Goal: Task Accomplishment & Management: Complete application form

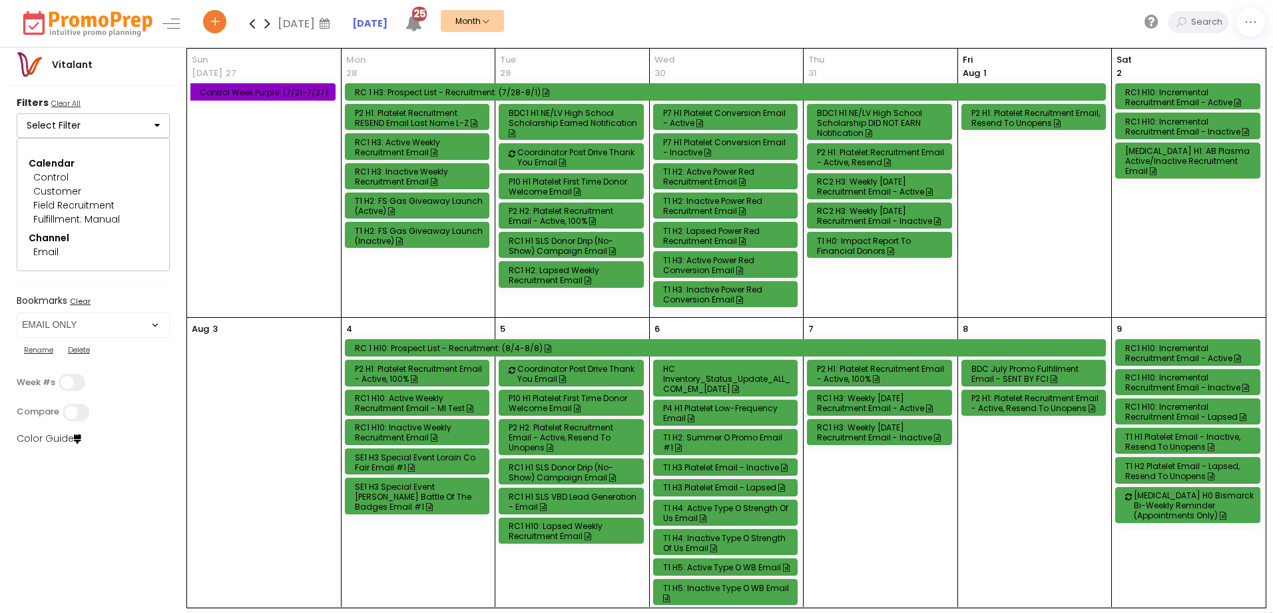
select select "219"
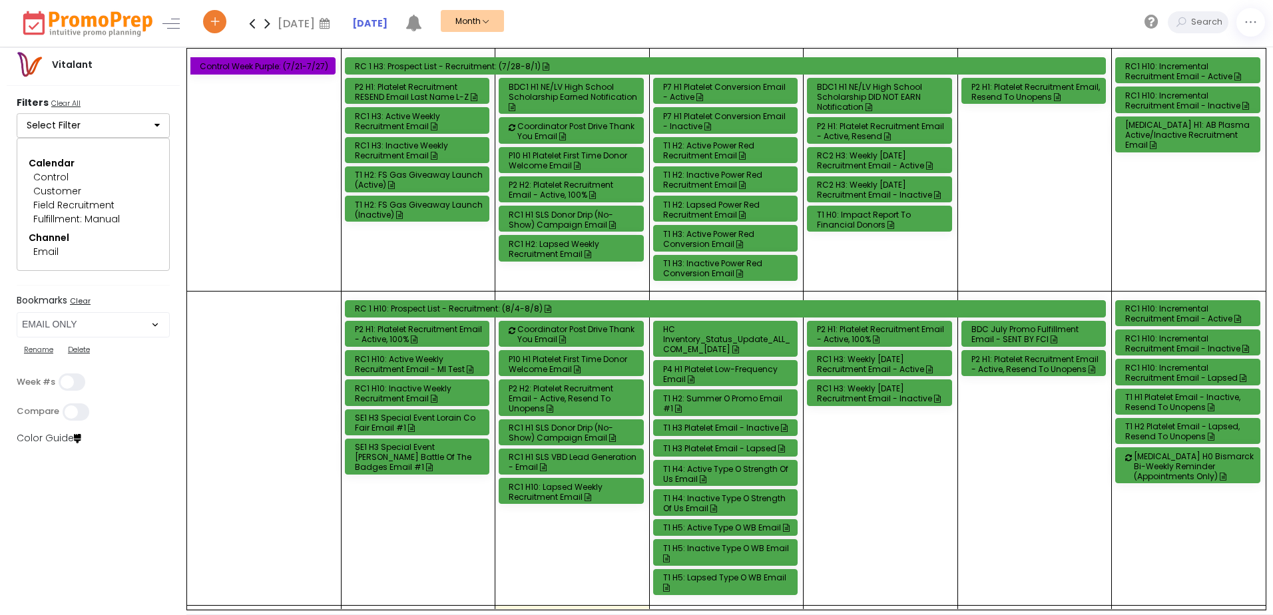
select select "219"
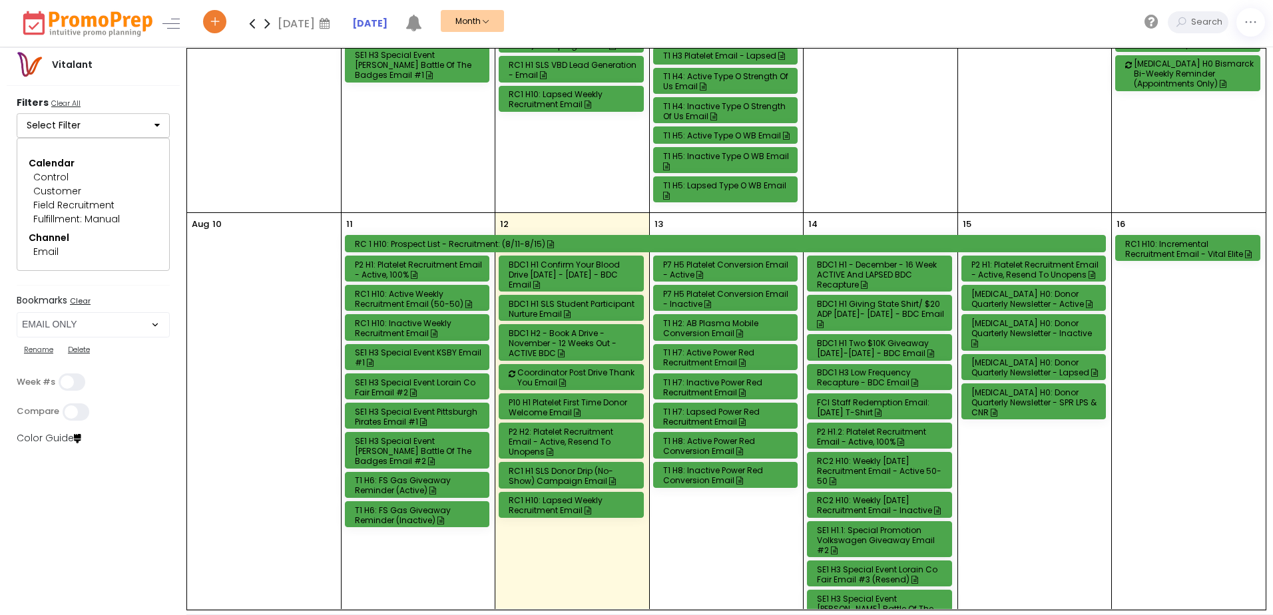
scroll to position [466, 0]
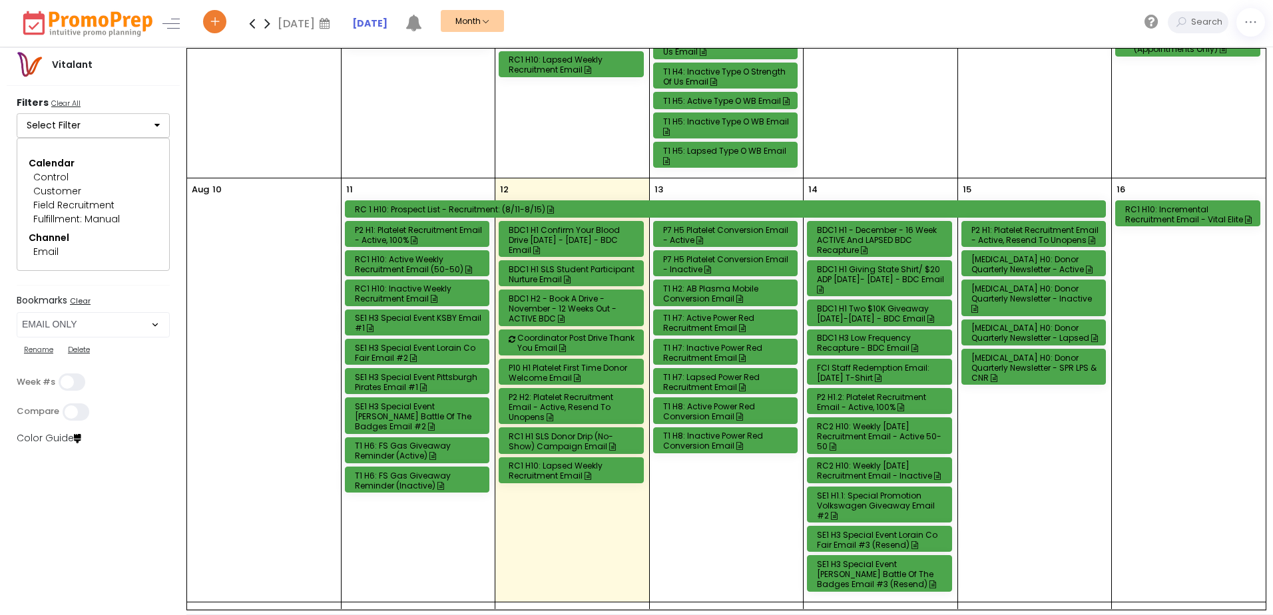
click at [698, 376] on div "T1 H7: Lapsed Power Red Recruitment Email" at bounding box center [727, 382] width 129 height 20
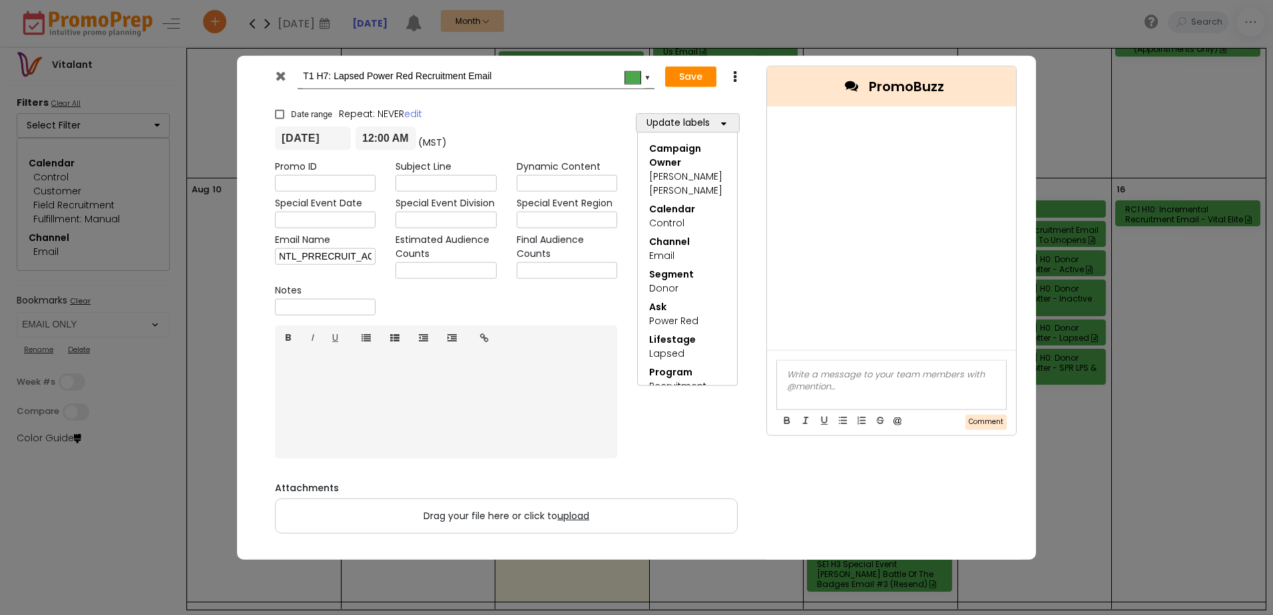
click at [278, 75] on icon at bounding box center [281, 75] width 10 height 13
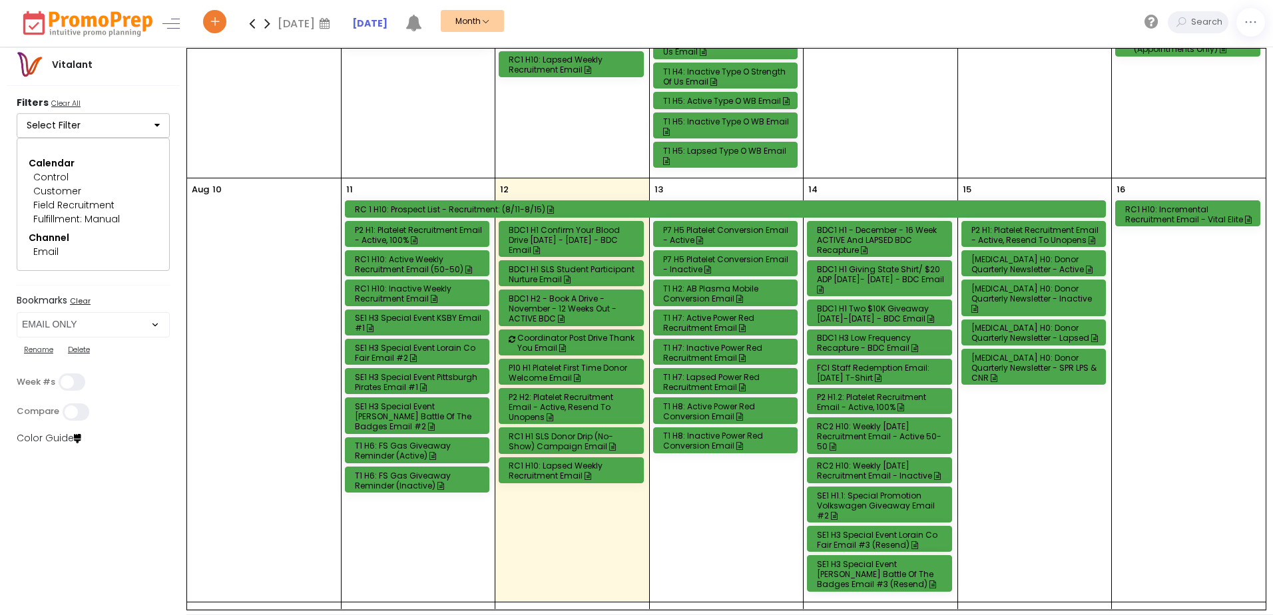
click at [707, 352] on div "T1 H7: Inactive Power Red Recruitment Email" at bounding box center [727, 353] width 129 height 20
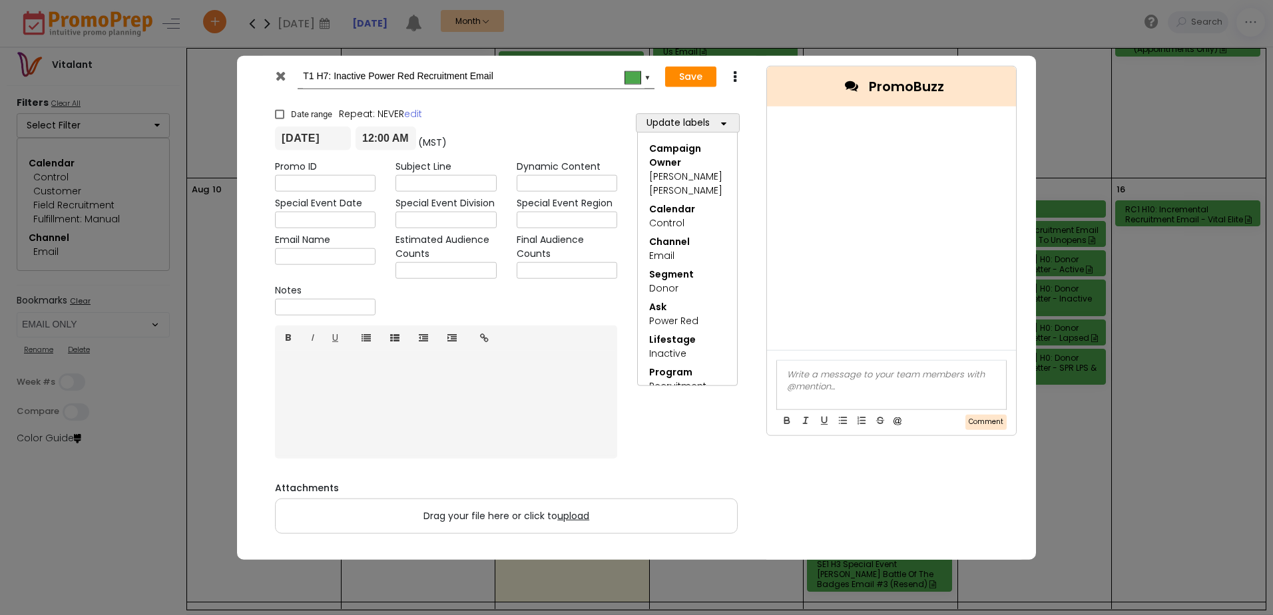
click at [276, 73] on icon at bounding box center [281, 75] width 10 height 13
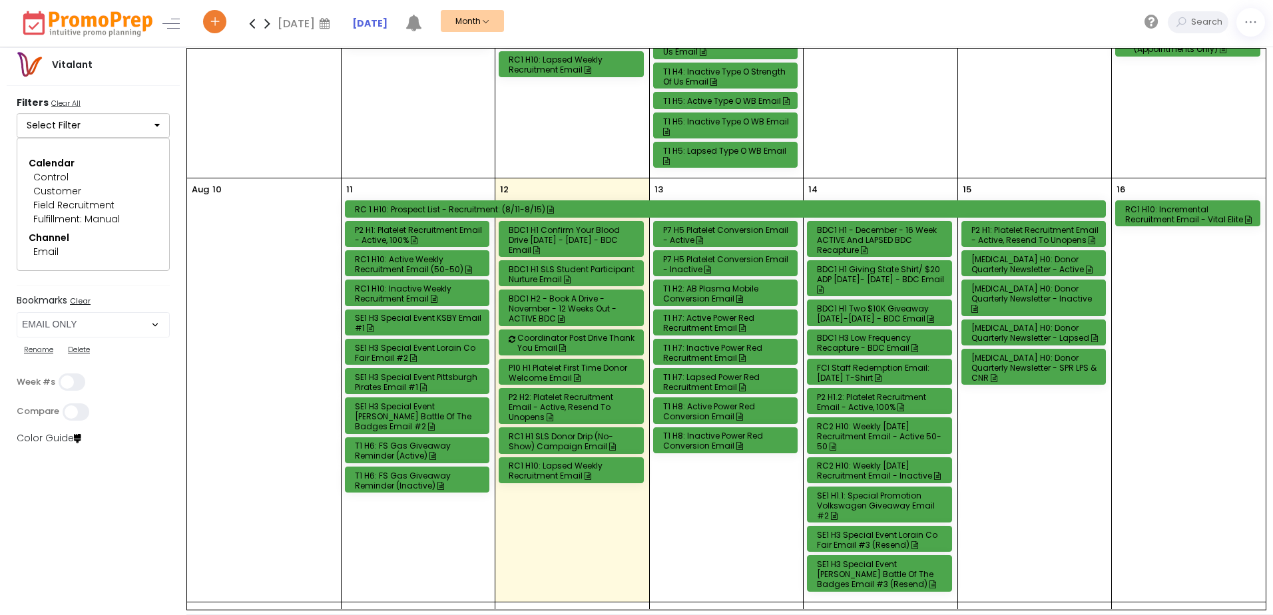
click at [700, 322] on div "T1 H7: Active Power Red Recruitment Email" at bounding box center [727, 323] width 129 height 20
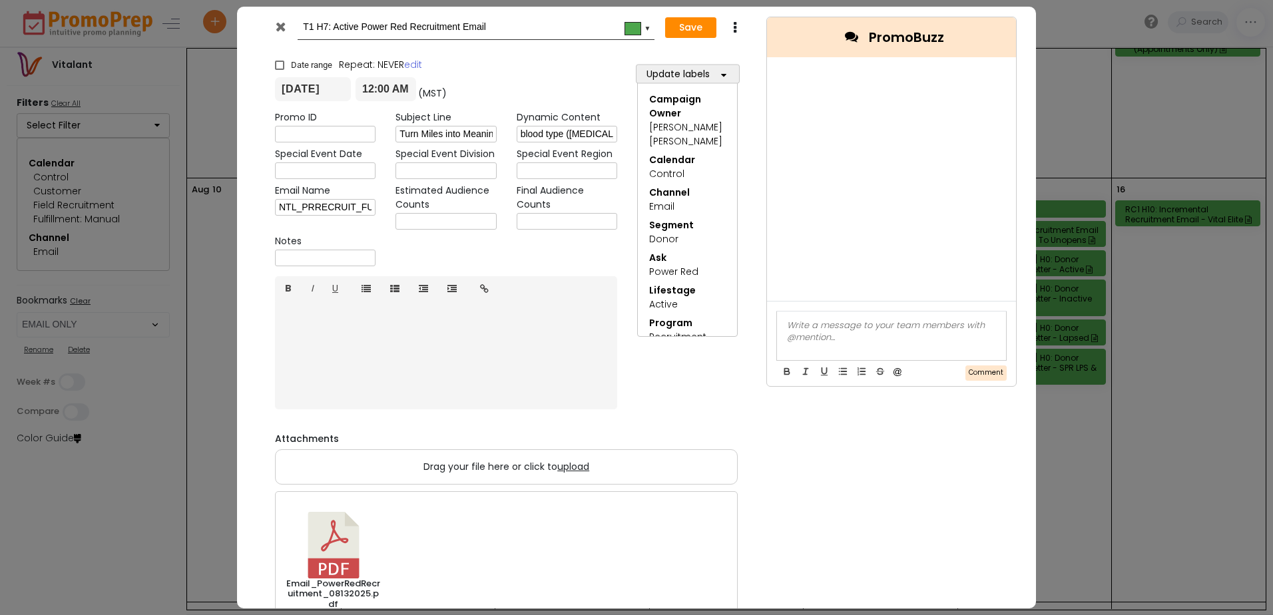
click at [283, 25] on icon at bounding box center [281, 26] width 10 height 13
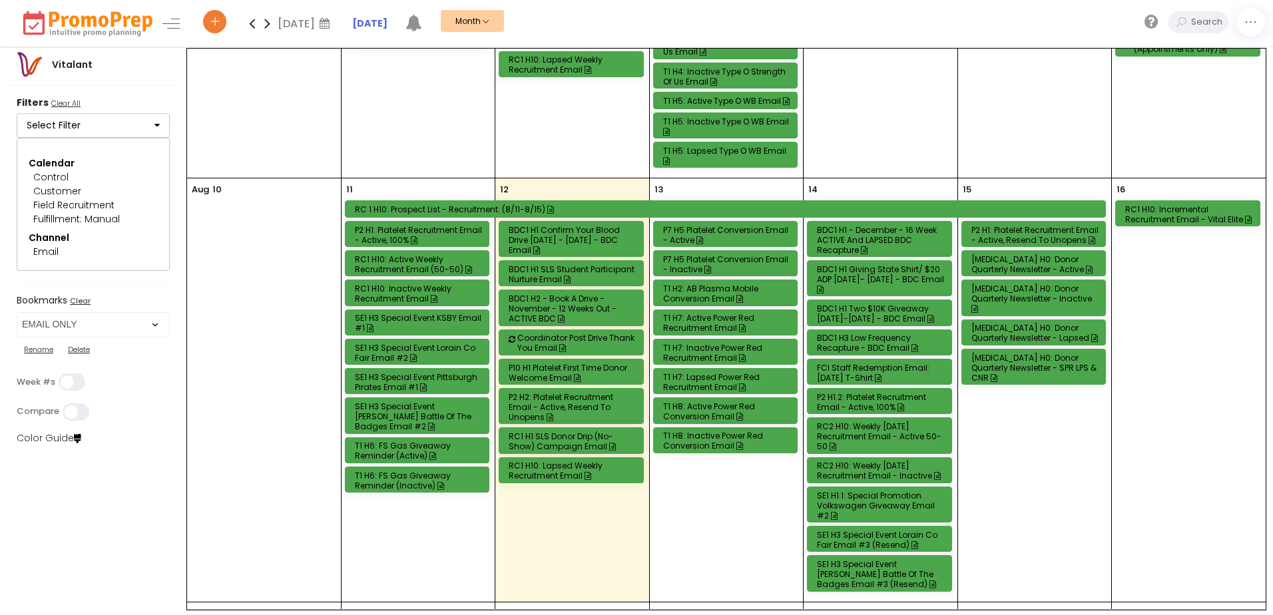
click at [719, 347] on div "T1 H7: Inactive Power Red Recruitment Email" at bounding box center [727, 353] width 129 height 20
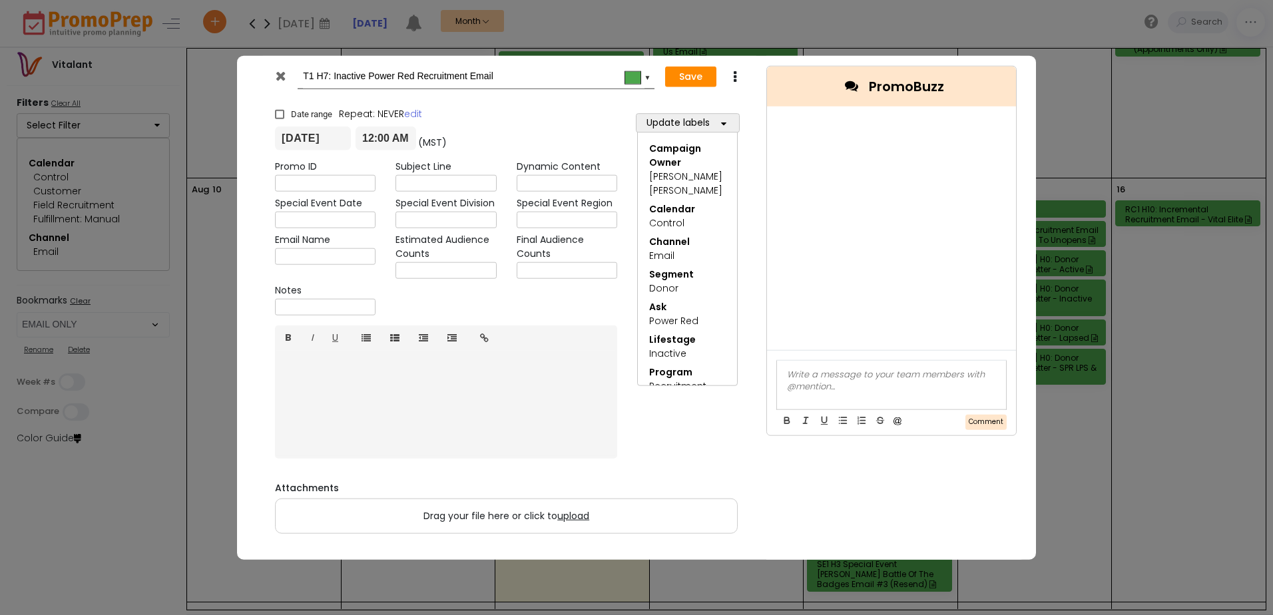
click at [286, 336] on link "B" at bounding box center [288, 338] width 27 height 25
click at [700, 74] on button "Save" at bounding box center [690, 76] width 51 height 21
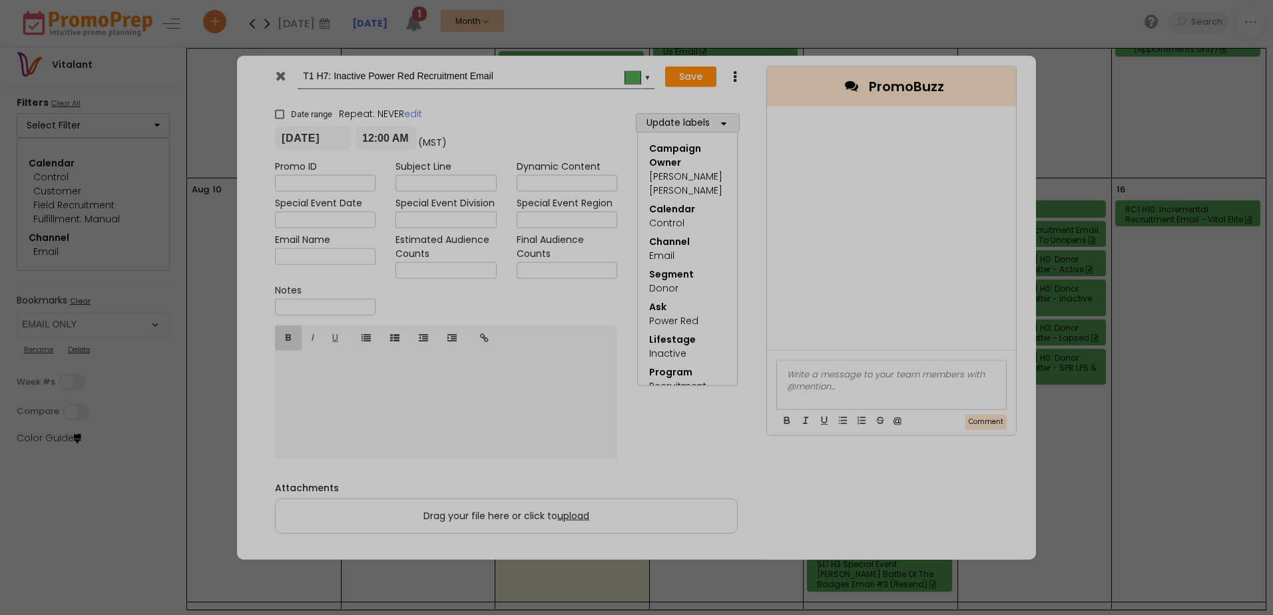
type input "[DATE]"
type input "00:00"
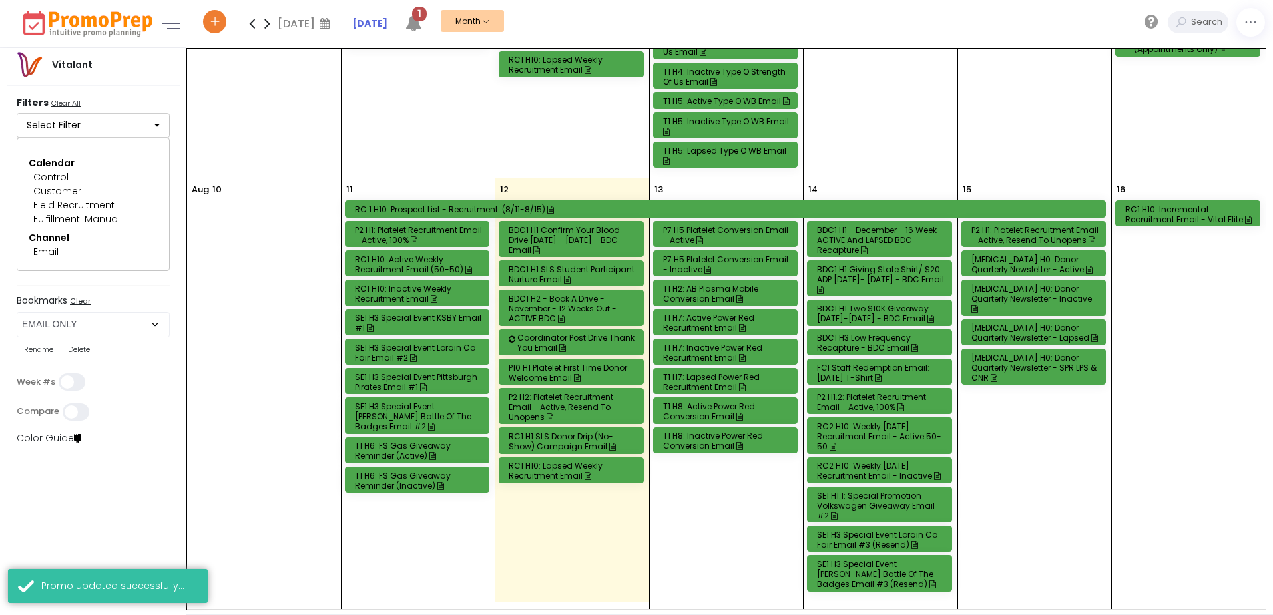
click at [704, 382] on div "T1 H7: Lapsed Power Red Recruitment Email" at bounding box center [727, 382] width 129 height 20
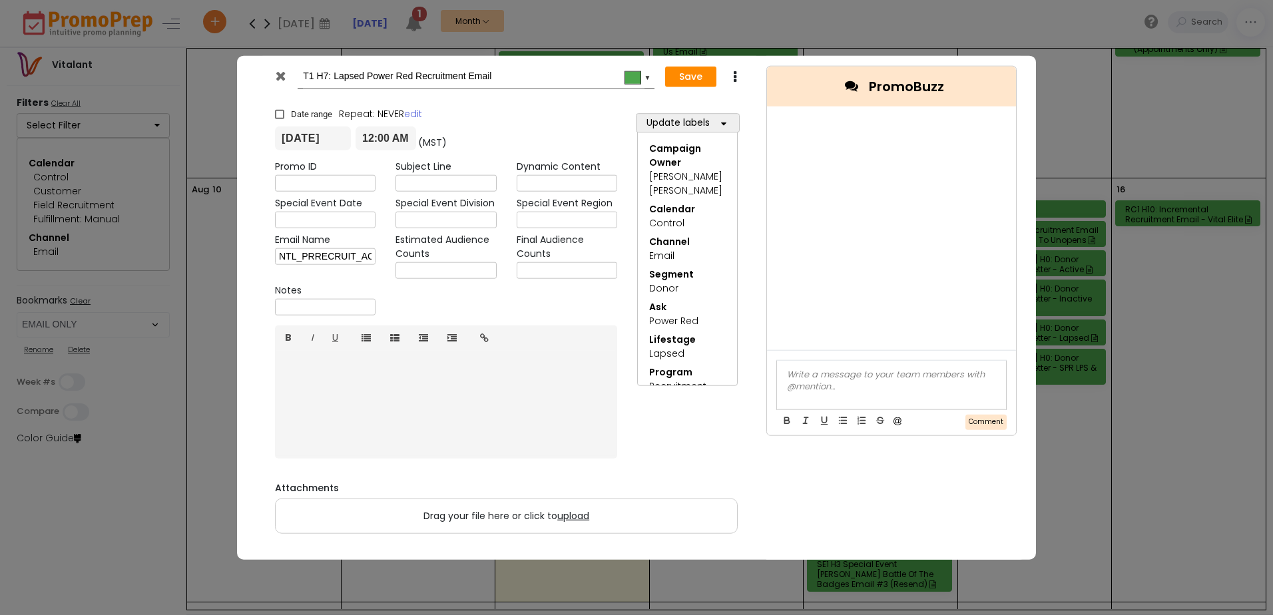
click at [284, 335] on link "B" at bounding box center [288, 338] width 27 height 25
click at [683, 72] on button "Save" at bounding box center [690, 76] width 51 height 21
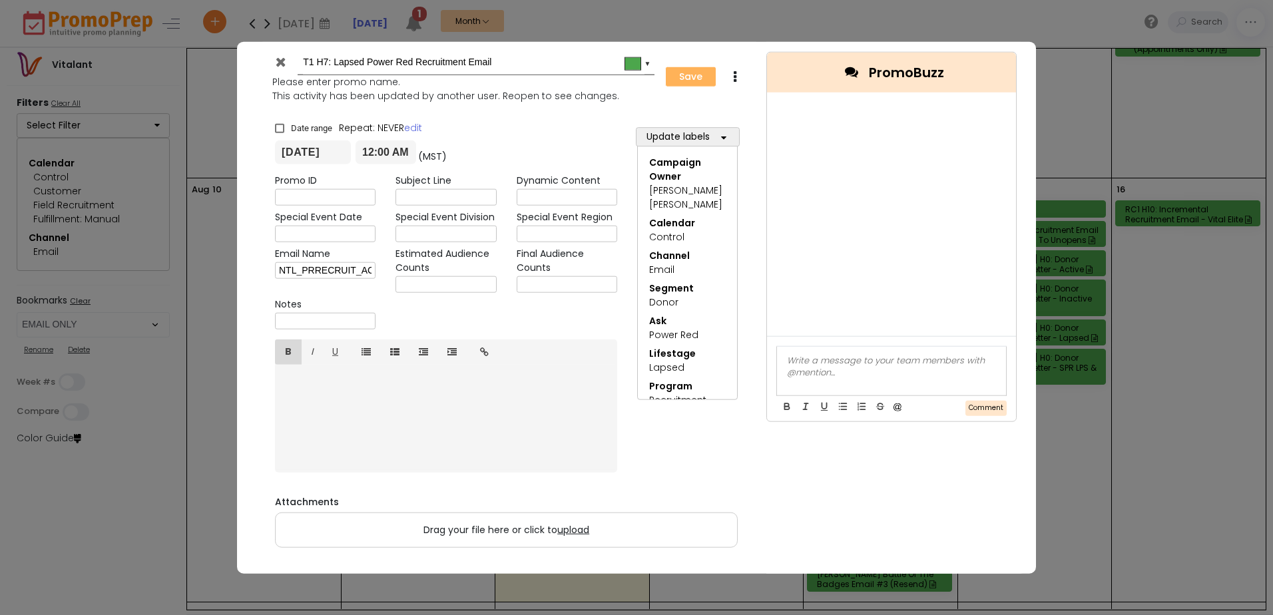
type input "[DATE]"
type input "00:00"
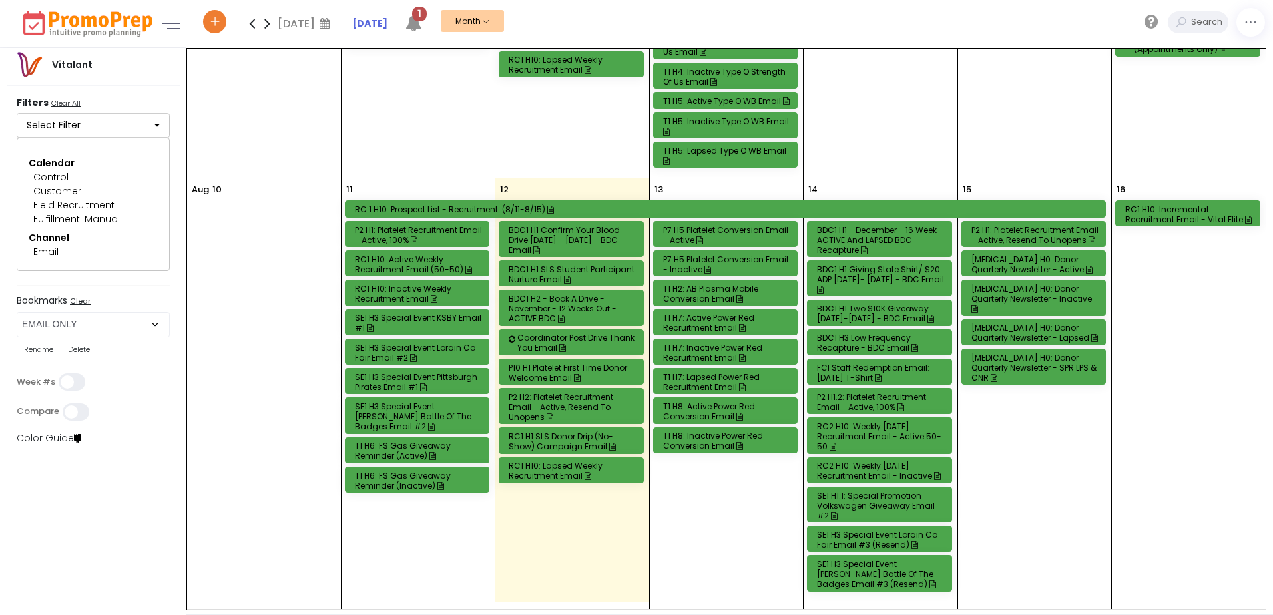
click at [715, 385] on div "T1 H7: Lapsed Power Red Recruitment Email" at bounding box center [727, 382] width 129 height 20
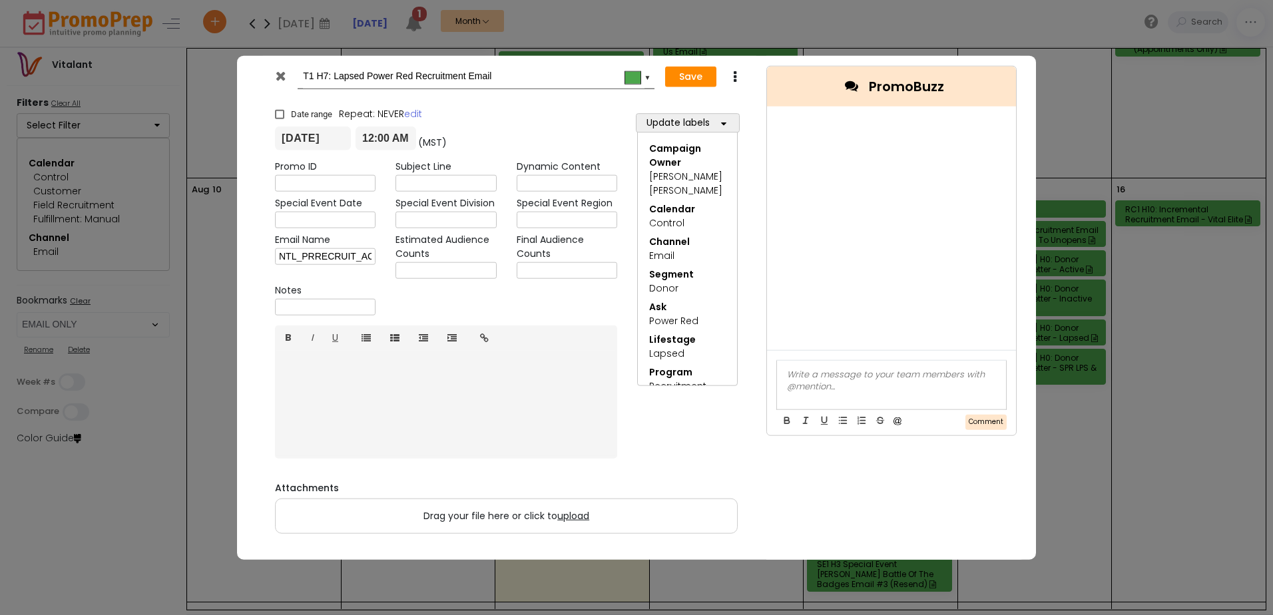
click at [479, 264] on input "text" at bounding box center [446, 270] width 101 height 17
type input "24,392"
click at [676, 72] on button "Save" at bounding box center [690, 76] width 51 height 21
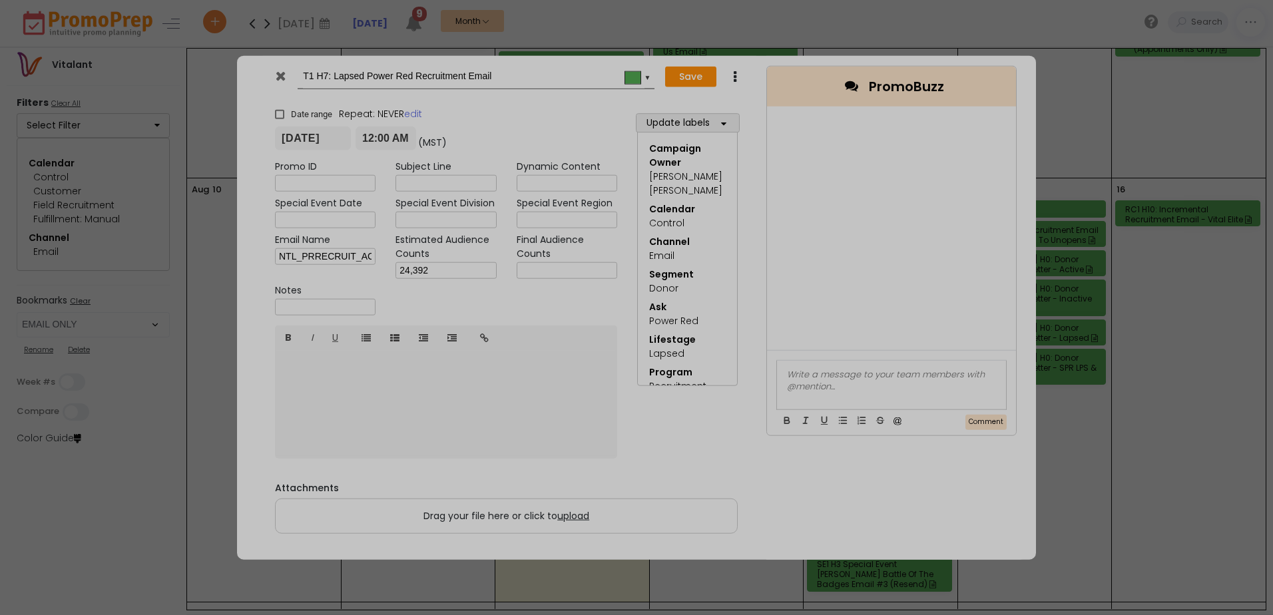
type input "[DATE]"
type input "00:00"
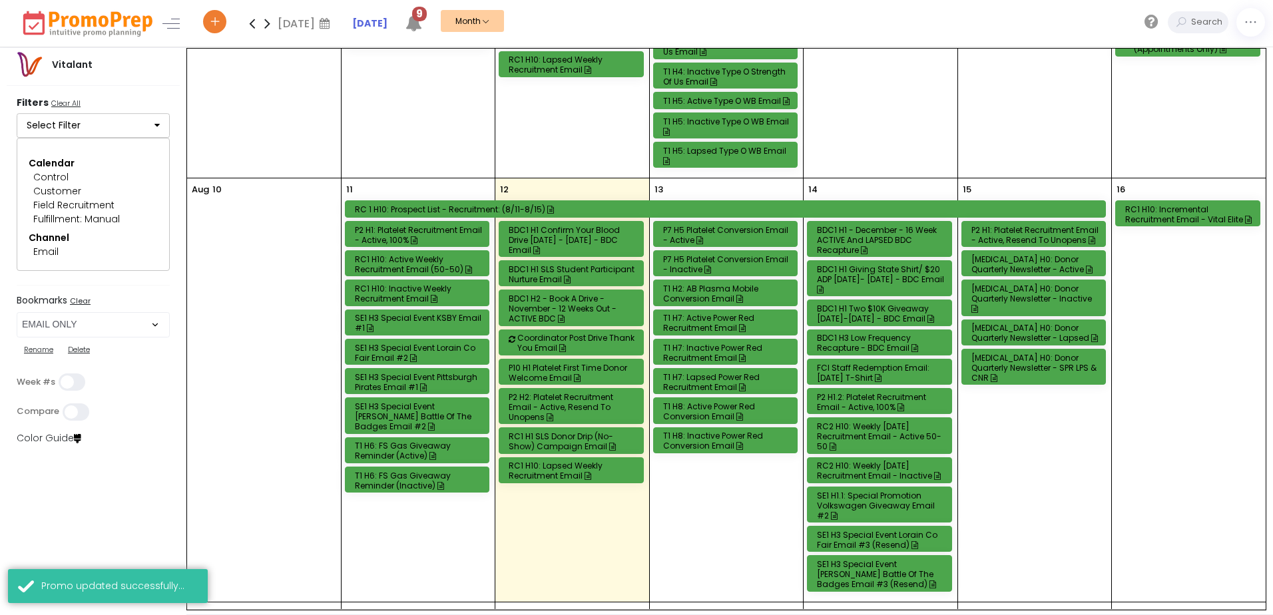
click at [709, 322] on div "T1 H7: Active Power Red Recruitment Email" at bounding box center [727, 323] width 129 height 20
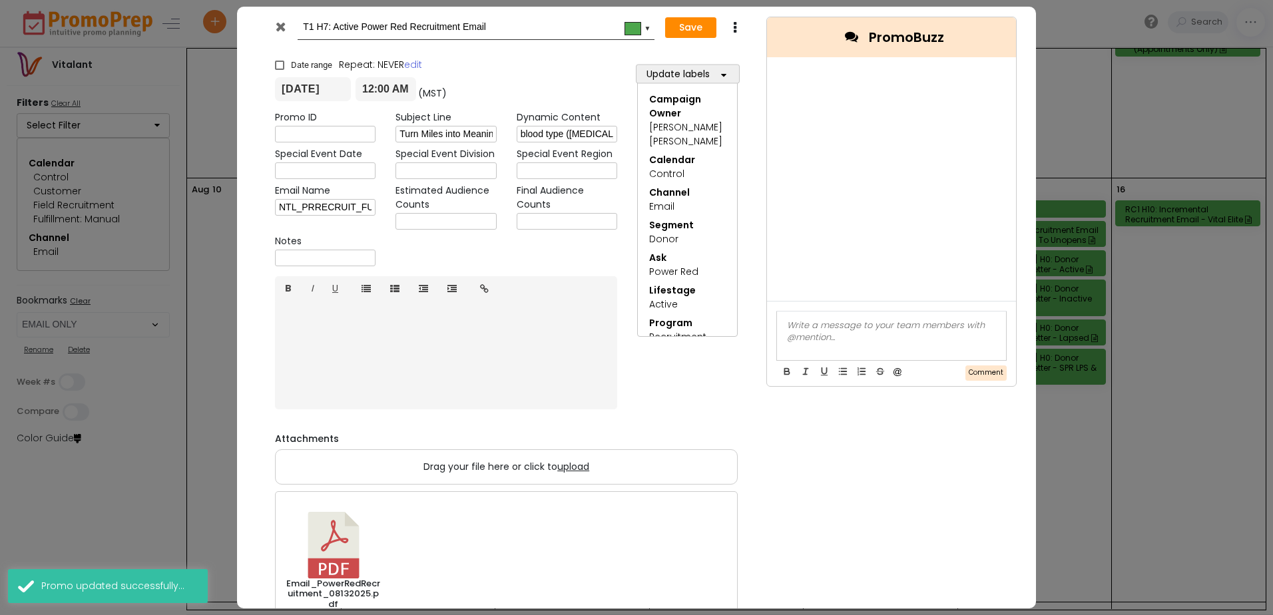
click at [469, 220] on input "text" at bounding box center [446, 221] width 101 height 17
type input "27,765"
click at [675, 28] on button "Save" at bounding box center [690, 27] width 51 height 21
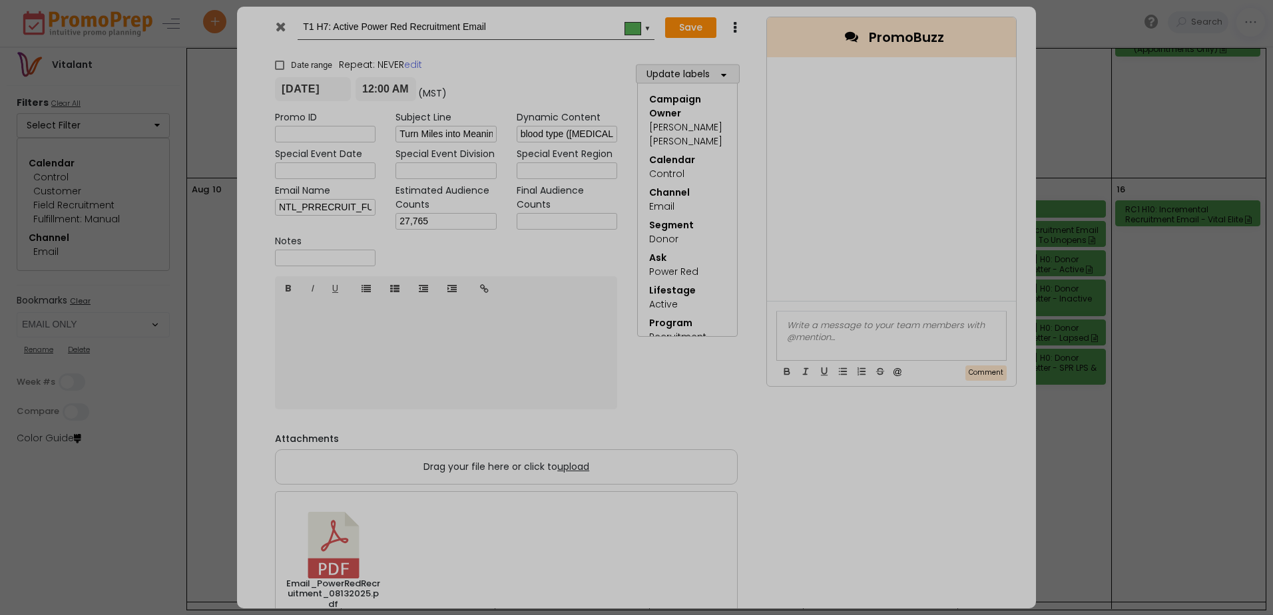
type input "[DATE]"
type input "00:00"
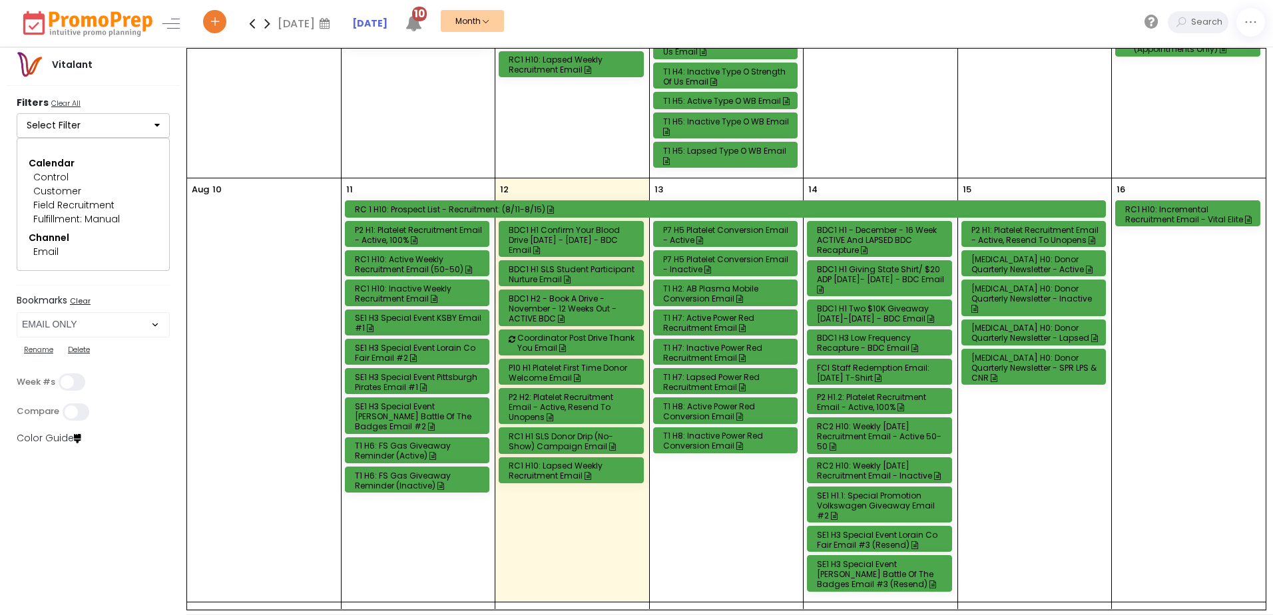
click at [707, 445] on div "T1 H8: Inactive Power Red Conversion Email" at bounding box center [727, 441] width 129 height 20
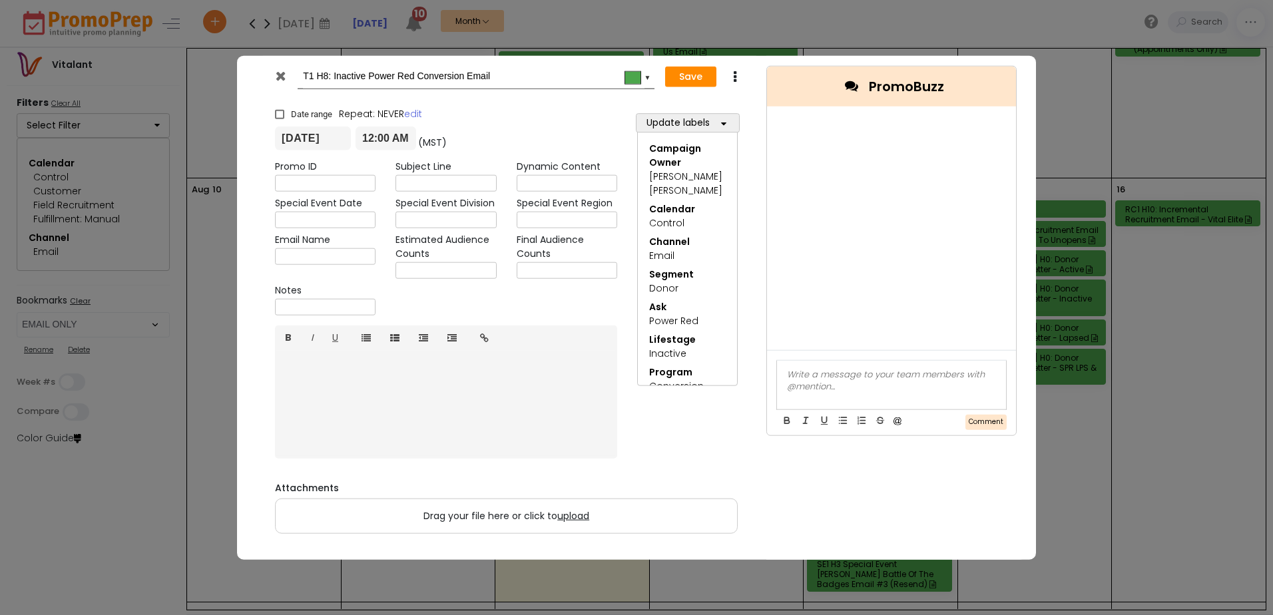
click at [457, 271] on input "text" at bounding box center [446, 270] width 101 height 17
type input "19,711"
click at [685, 75] on button "Save" at bounding box center [690, 76] width 51 height 21
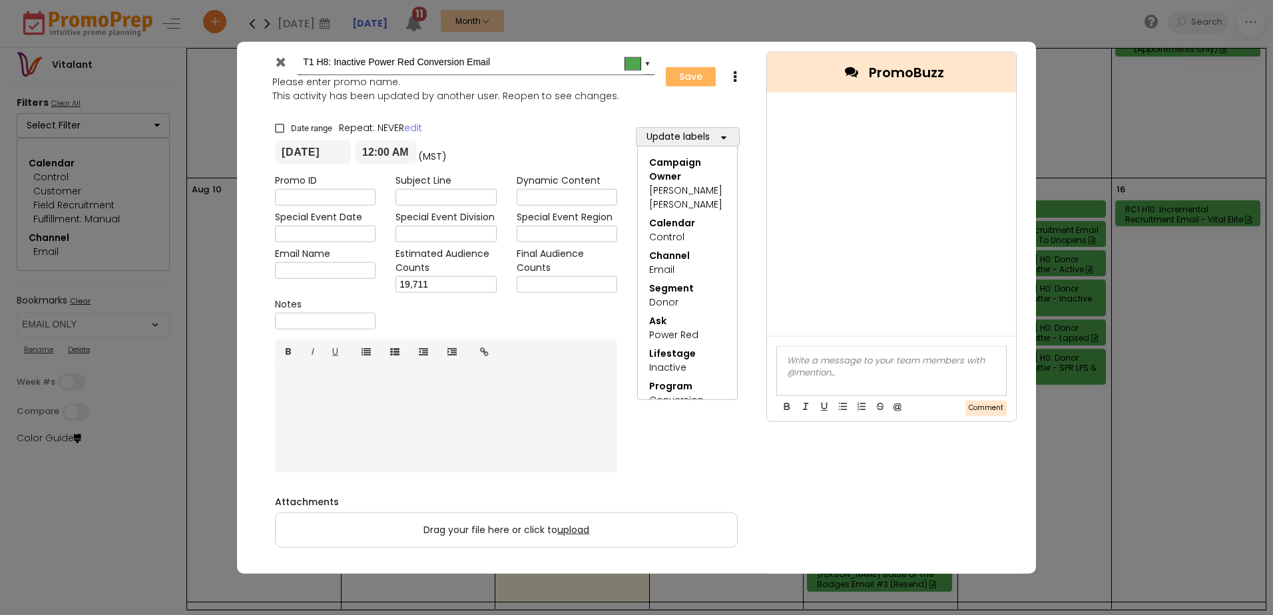
type input "[DATE]"
type input "00:00"
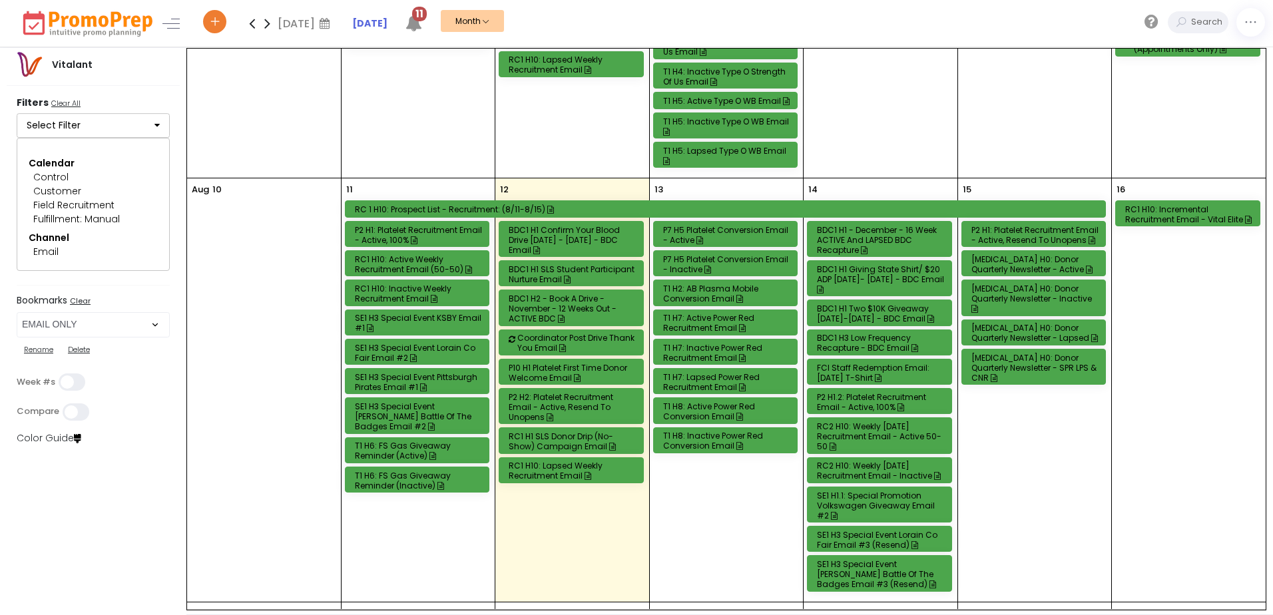
click at [714, 406] on div "T1 H8: Active Power Red Conversion Email" at bounding box center [727, 412] width 129 height 20
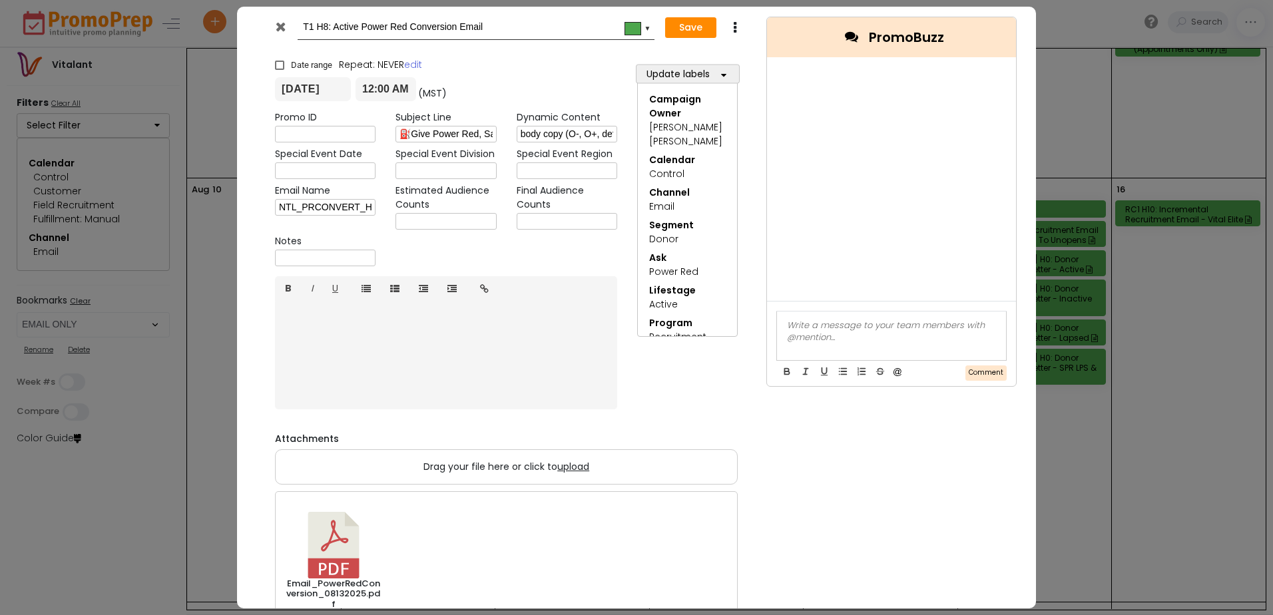
click at [434, 218] on input "text" at bounding box center [446, 221] width 101 height 17
type input "51,456"
click at [676, 35] on button "Save" at bounding box center [690, 27] width 51 height 21
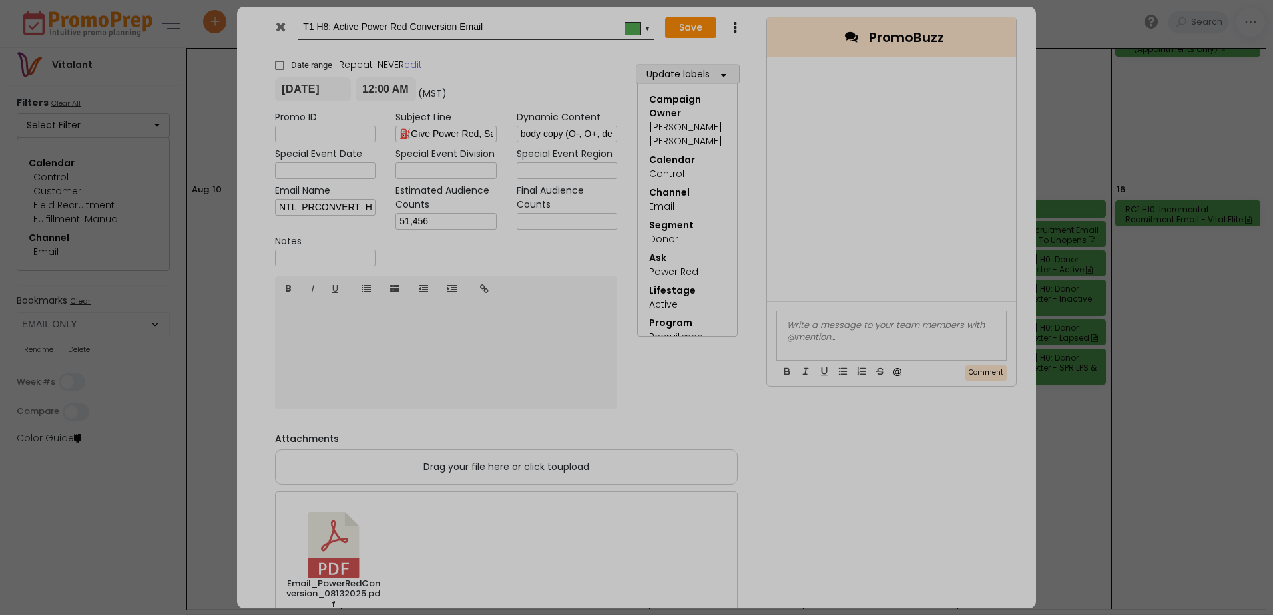
type input "[DATE]"
type input "00:00"
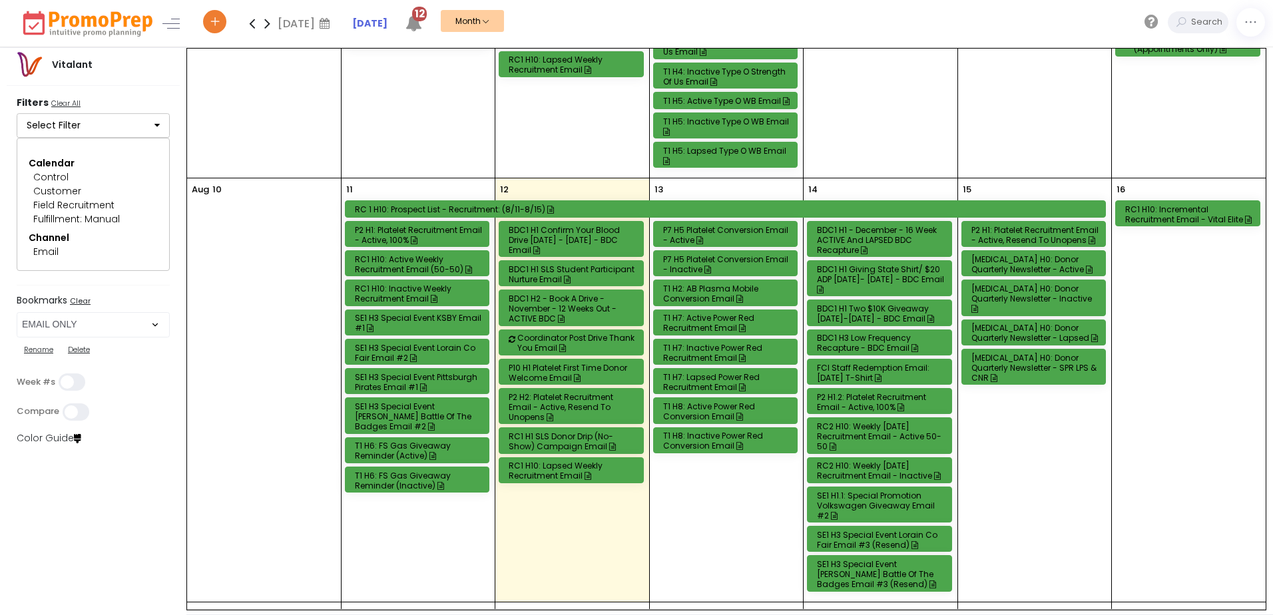
click at [707, 327] on div "T1 H7: Active Power Red Recruitment Email" at bounding box center [727, 323] width 129 height 20
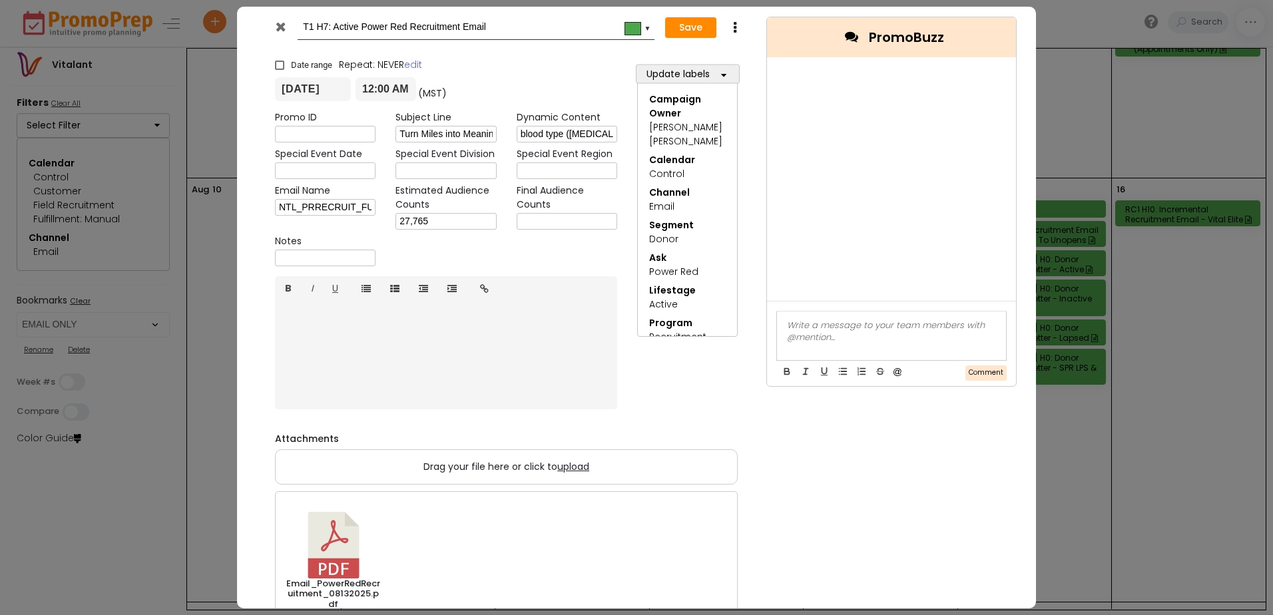
click at [282, 23] on icon at bounding box center [281, 26] width 10 height 13
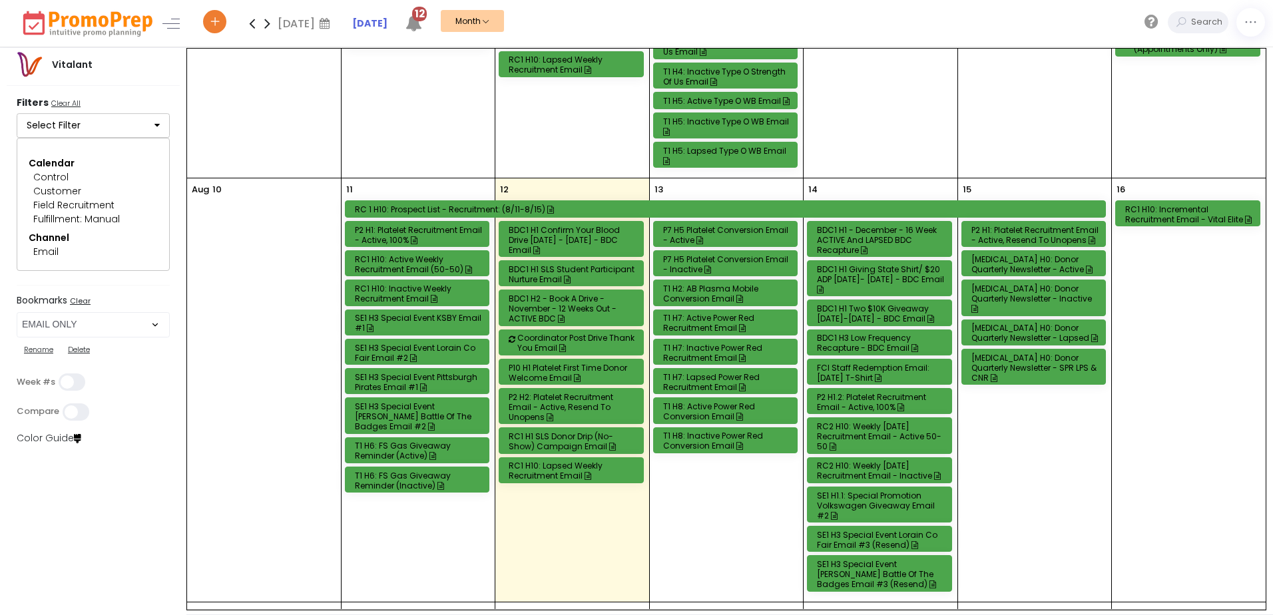
click at [713, 408] on div "T1 H8: Active Power Red Conversion Email" at bounding box center [727, 412] width 129 height 20
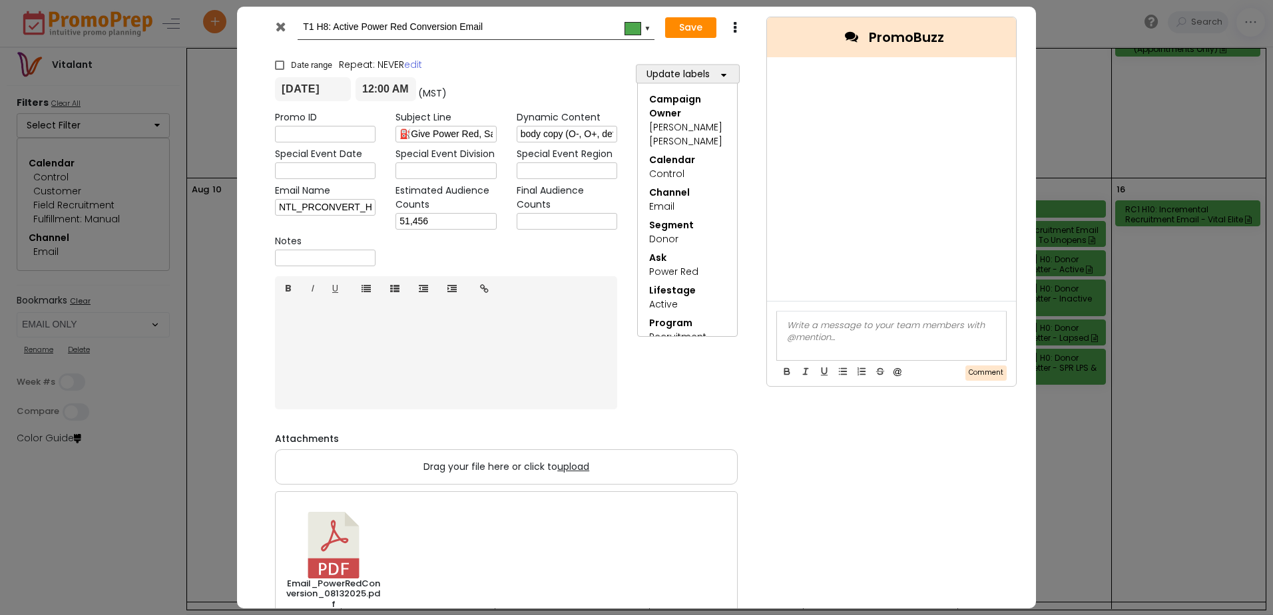
click at [282, 25] on icon at bounding box center [281, 26] width 10 height 13
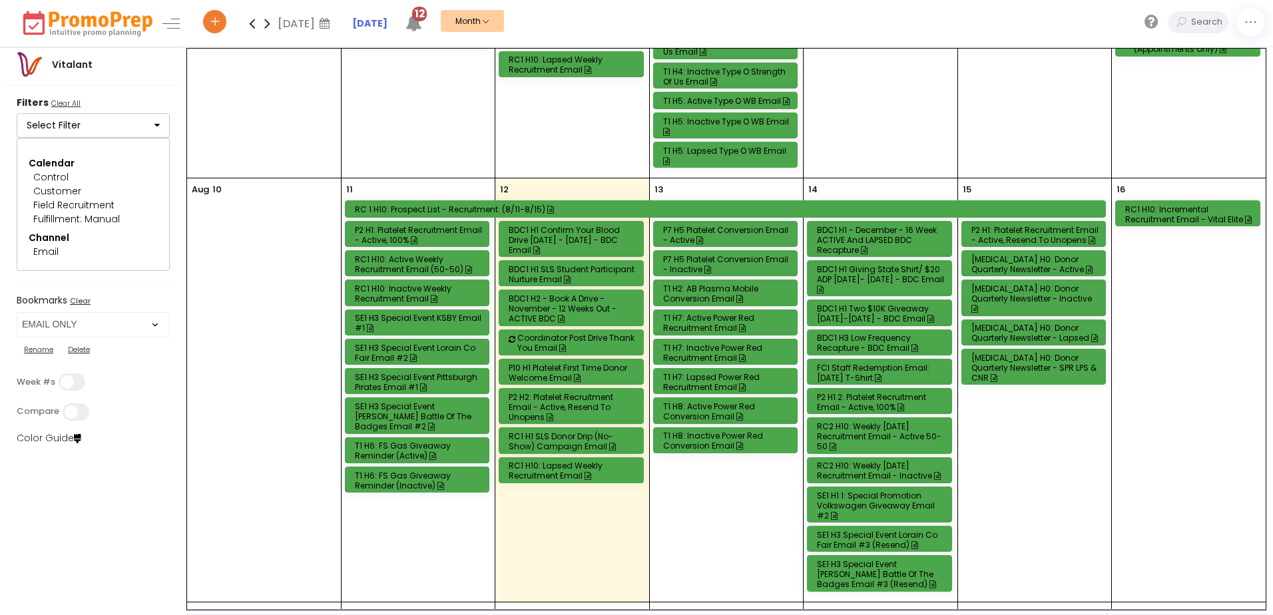
click at [717, 290] on div "T1 H2: AB Plasma Mobile Conversion Email" at bounding box center [727, 294] width 129 height 20
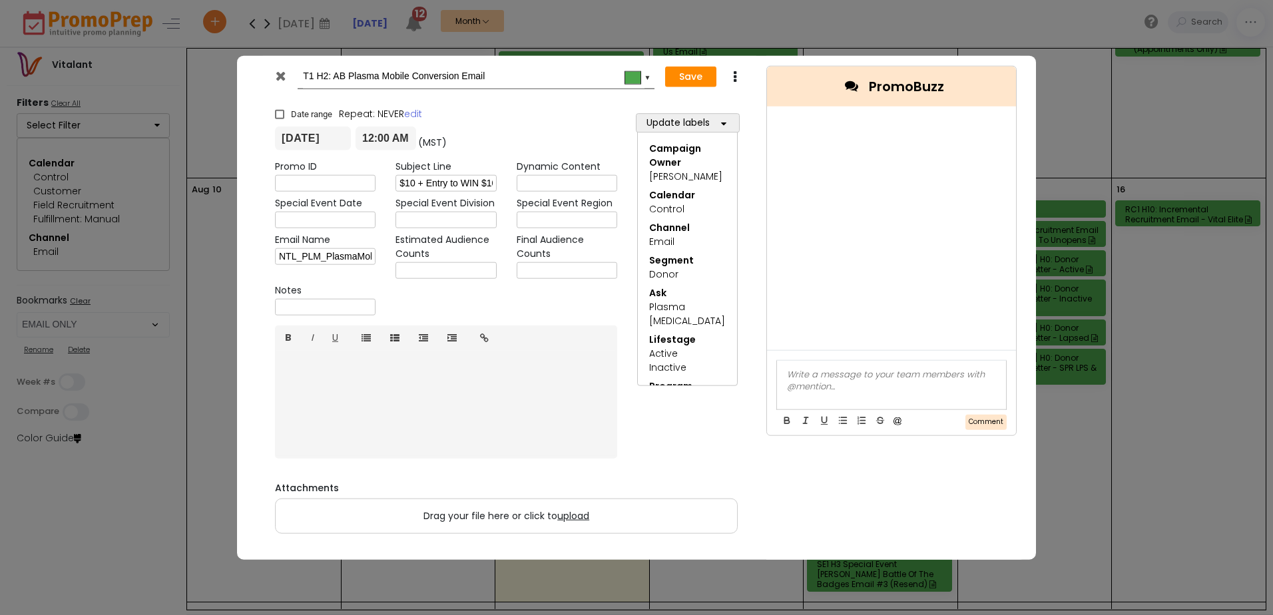
click at [480, 271] on input "text" at bounding box center [446, 270] width 101 height 17
type input "2,070"
click at [679, 74] on button "Save" at bounding box center [690, 76] width 51 height 21
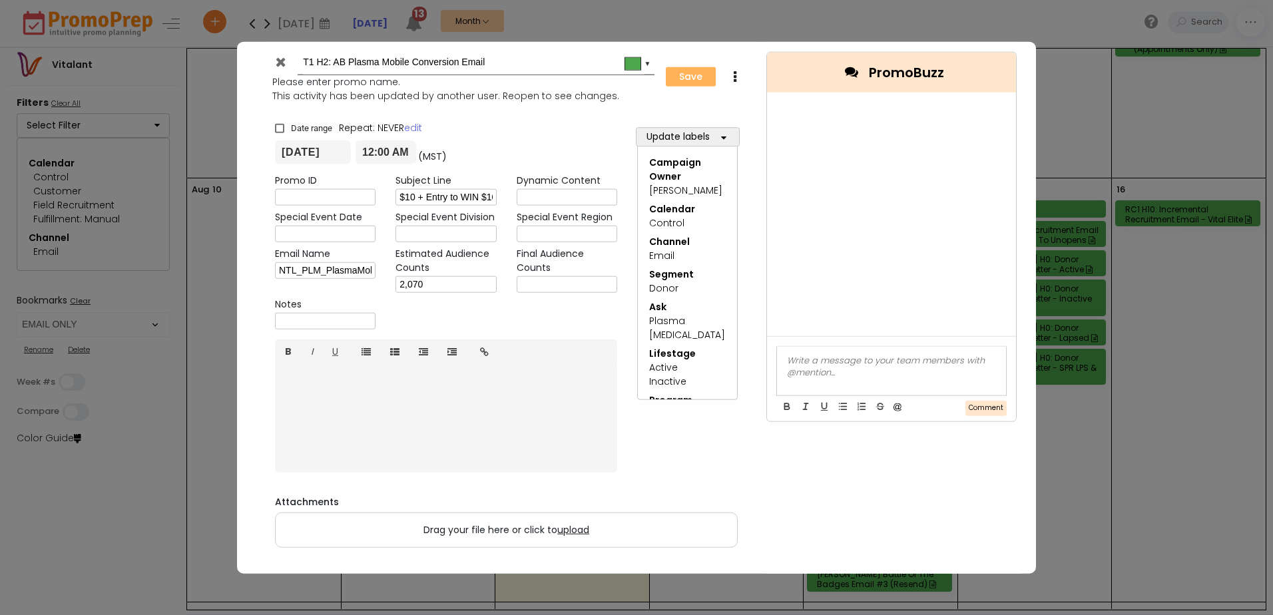
type input "[DATE]"
type input "00:00"
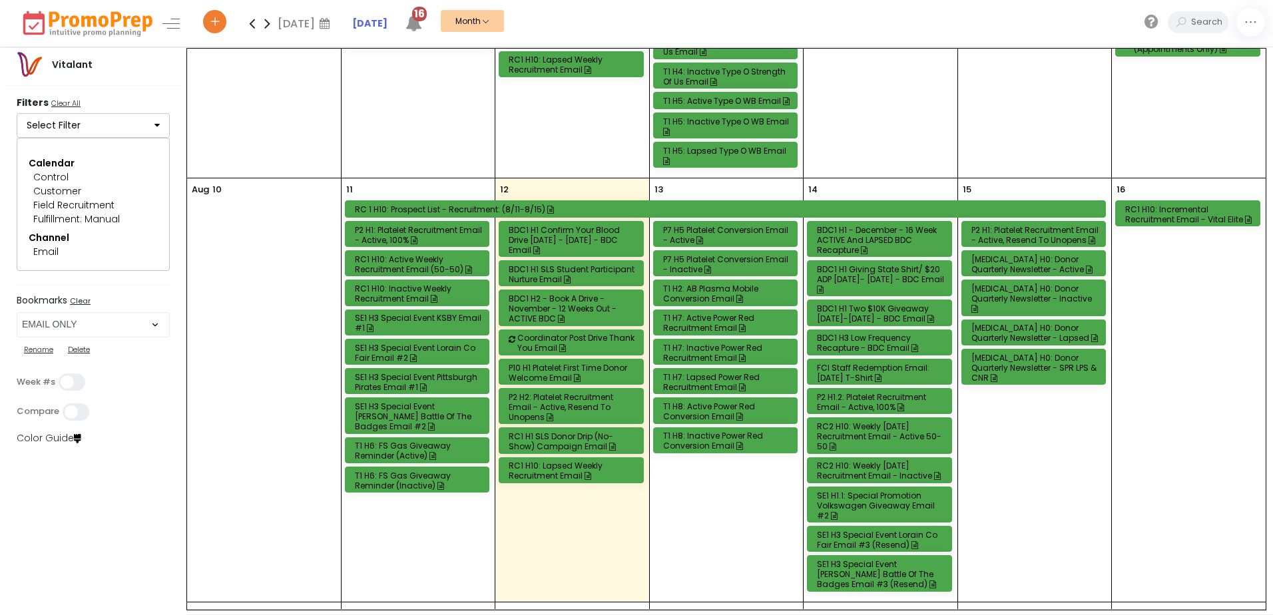
scroll to position [533, 0]
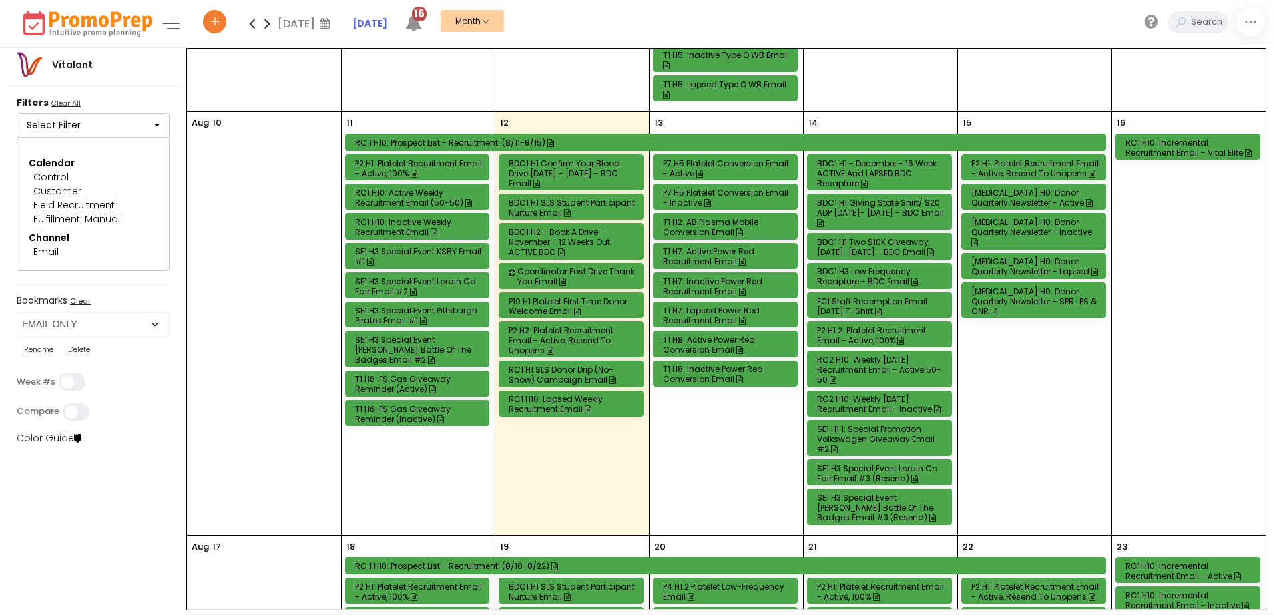
click at [840, 332] on div "P2 H1.2: Platelet Recruitment Email - Active, 100%" at bounding box center [881, 336] width 129 height 20
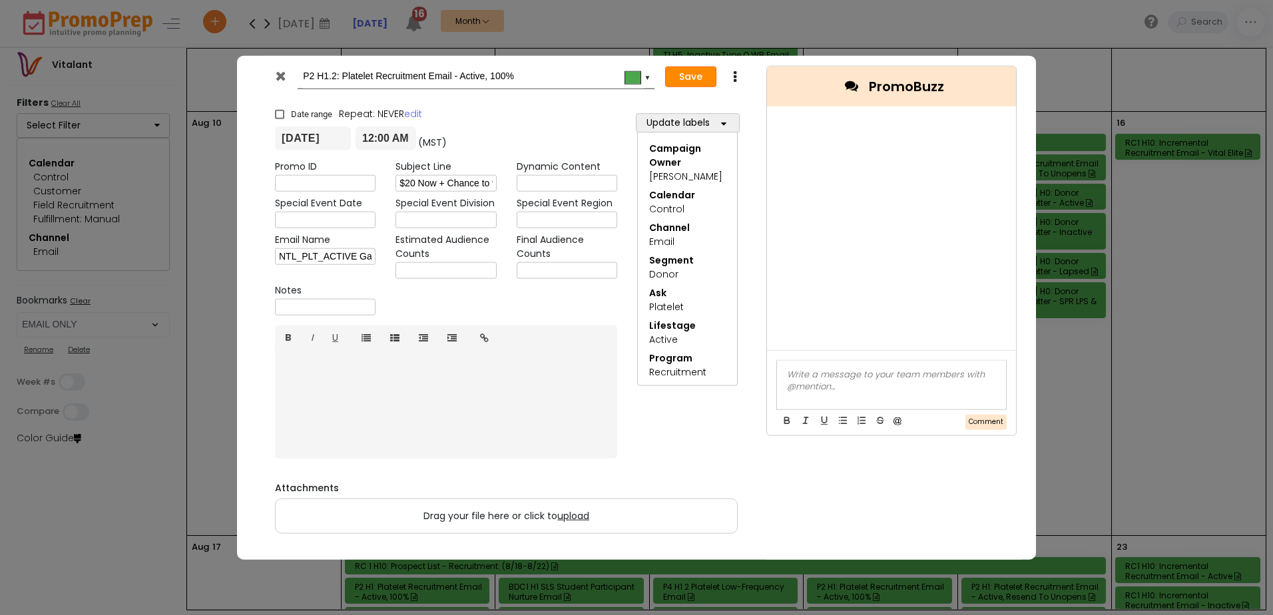
click at [706, 81] on button "Save" at bounding box center [690, 76] width 51 height 21
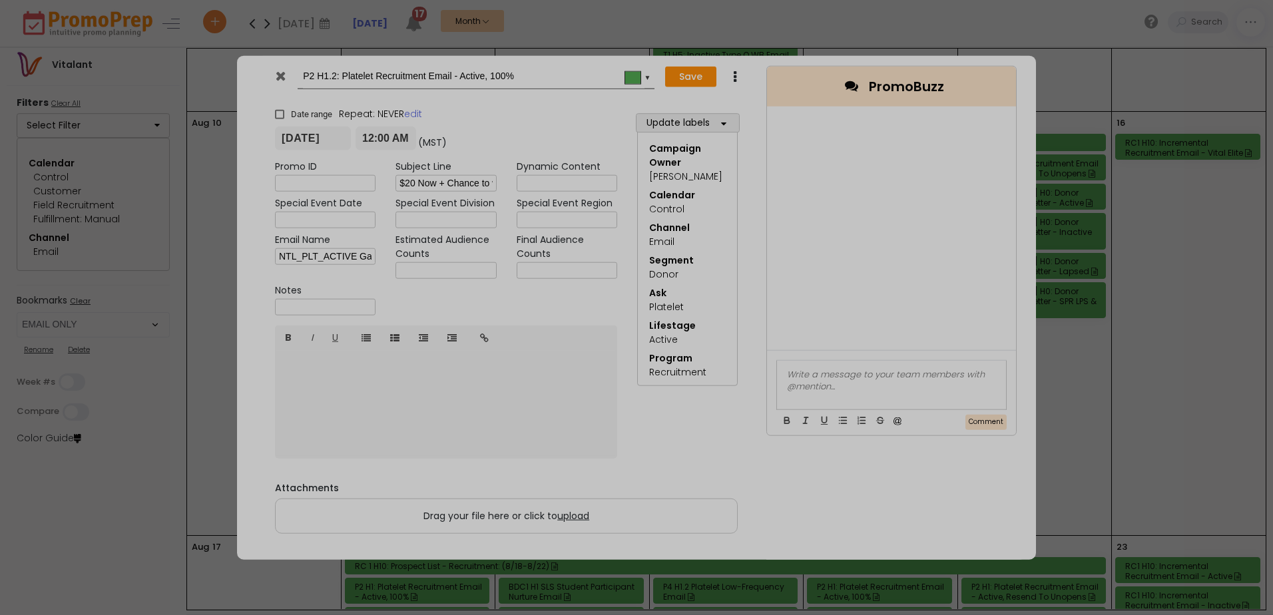
type input "[DATE]"
type input "00:00"
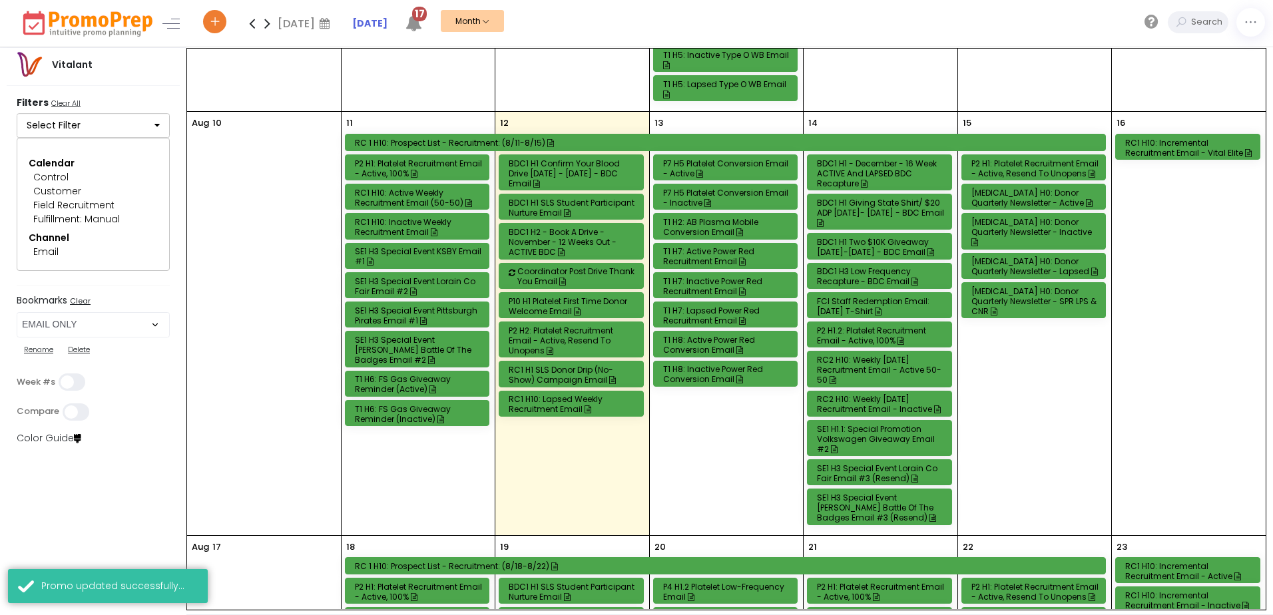
click at [1059, 164] on div "P2 H1: Platelet Recruitment Email - Active, Resend to Unopens" at bounding box center [1036, 168] width 129 height 20
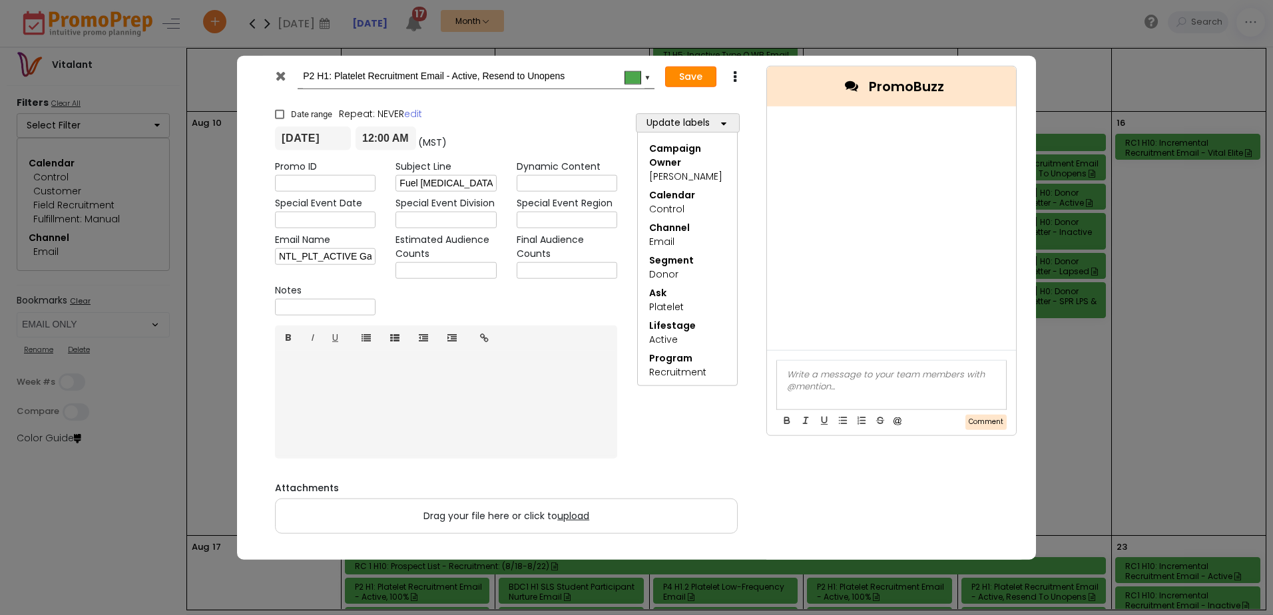
click at [691, 78] on button "Save" at bounding box center [690, 76] width 51 height 21
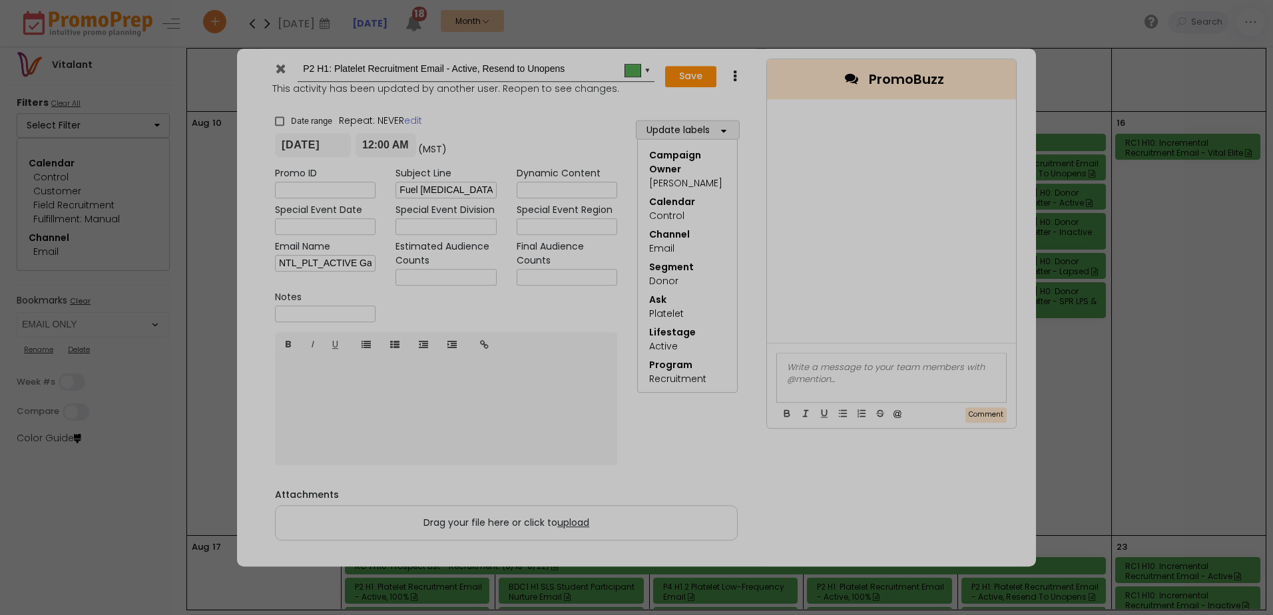
type input "[DATE]"
type input "00:00"
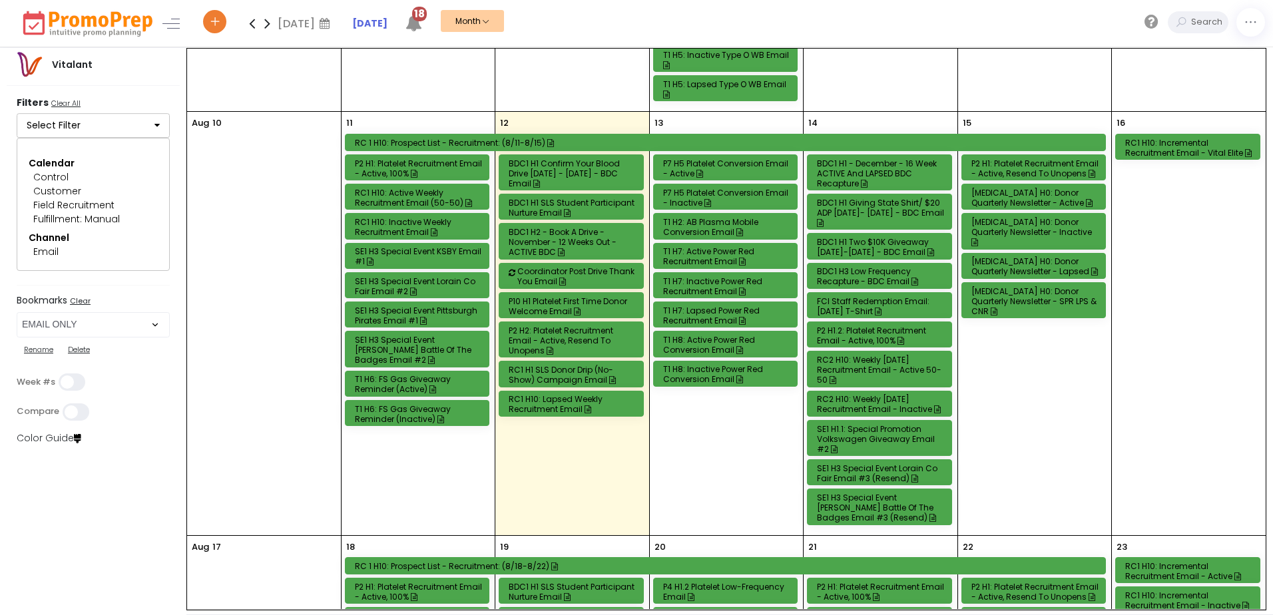
click at [858, 330] on div "P2 H1.2: Platelet Recruitment Email - Active, 100%" at bounding box center [881, 336] width 129 height 20
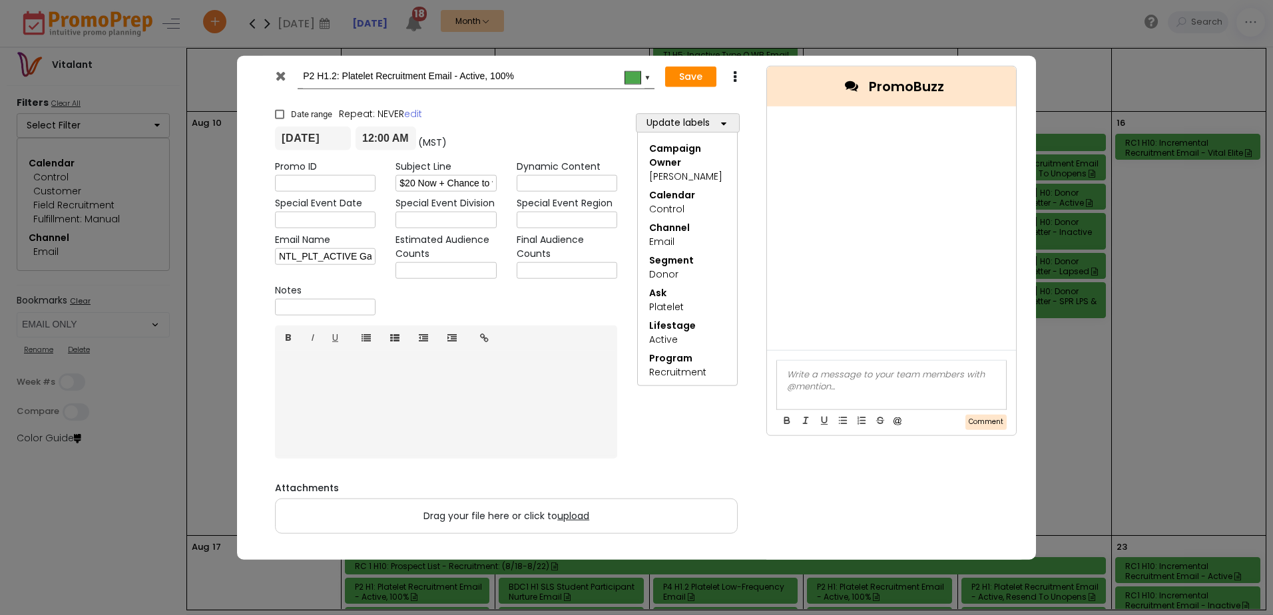
click at [284, 74] on icon at bounding box center [281, 75] width 10 height 13
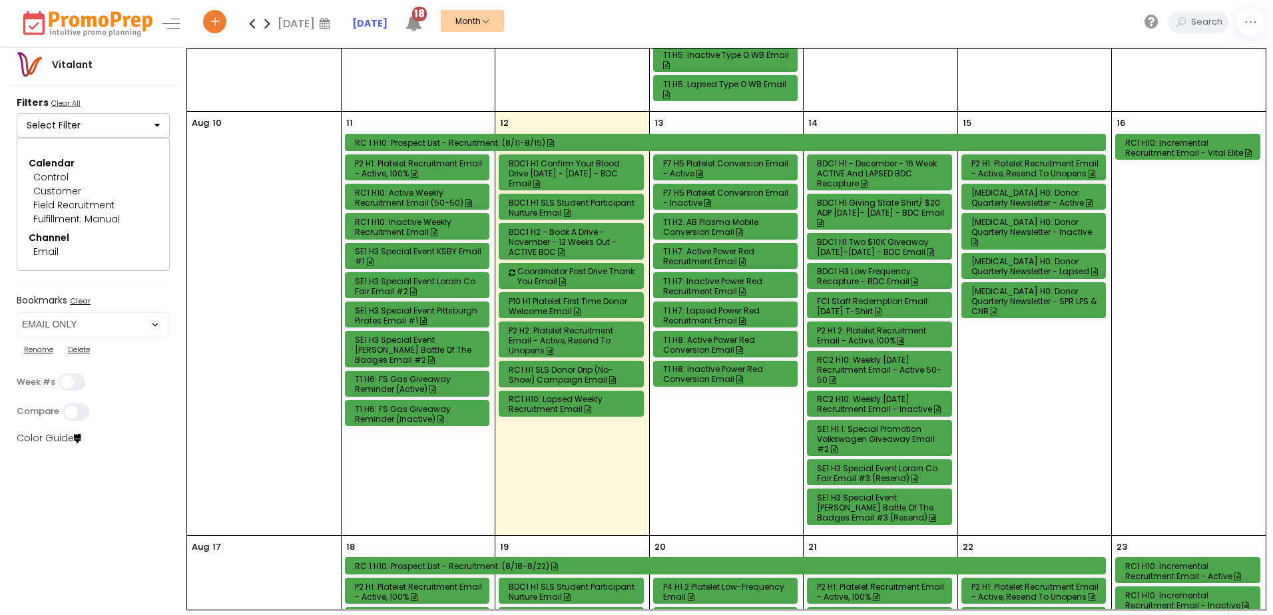
click at [868, 438] on div "SE1 H1.1: Special Promotion Volkswagen Giveaway Email #2" at bounding box center [881, 439] width 129 height 30
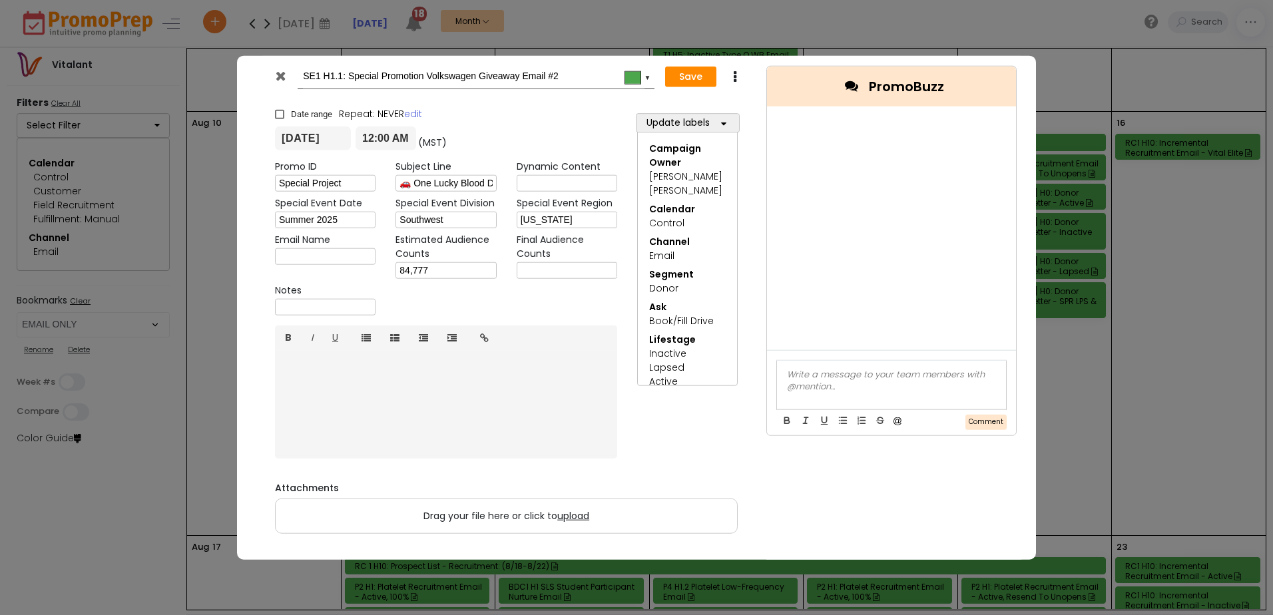
click at [276, 77] on icon at bounding box center [281, 75] width 10 height 13
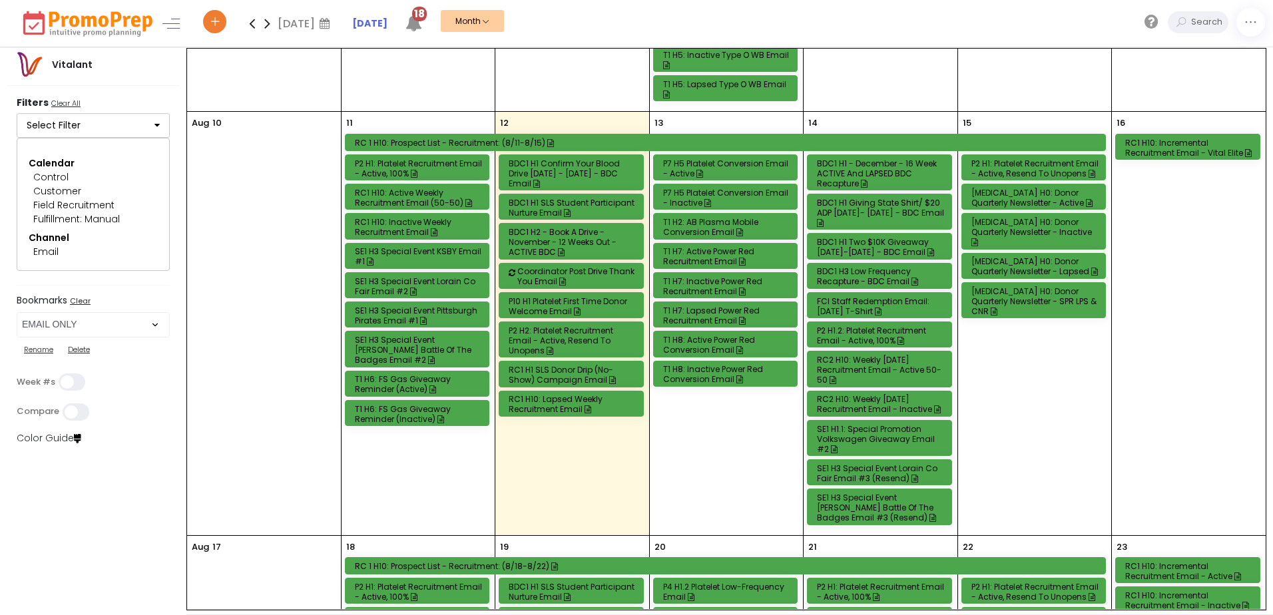
click at [864, 334] on div "P2 H1.2: Platelet Recruitment Email - Active, 100%" at bounding box center [881, 336] width 129 height 20
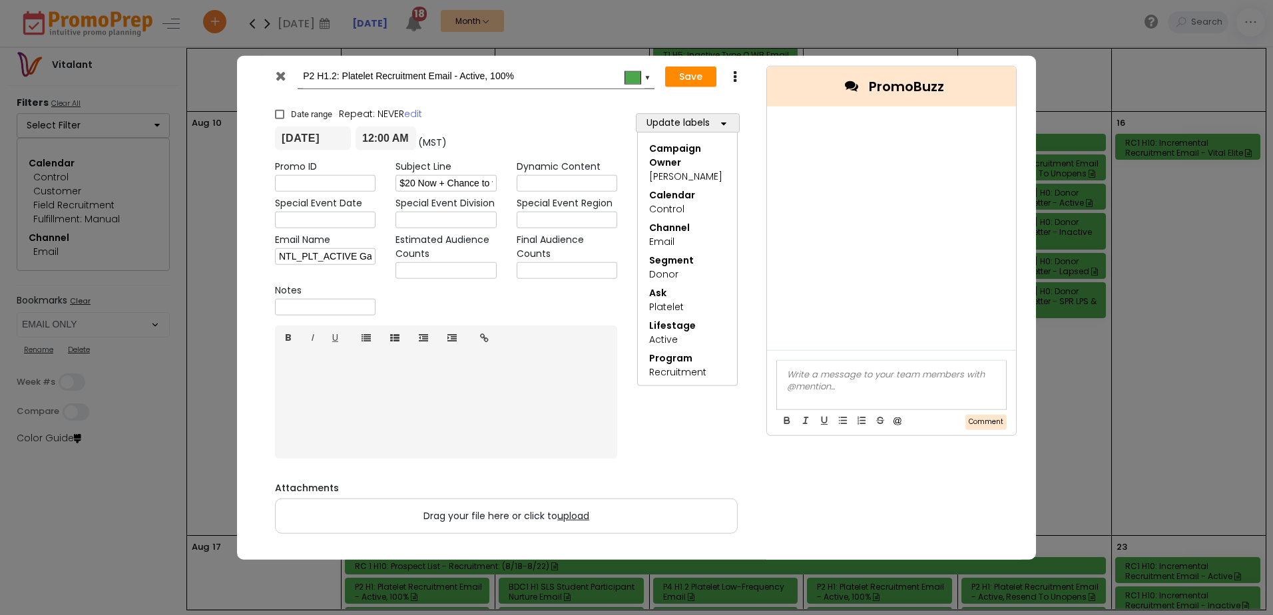
click at [280, 75] on icon at bounding box center [281, 75] width 10 height 13
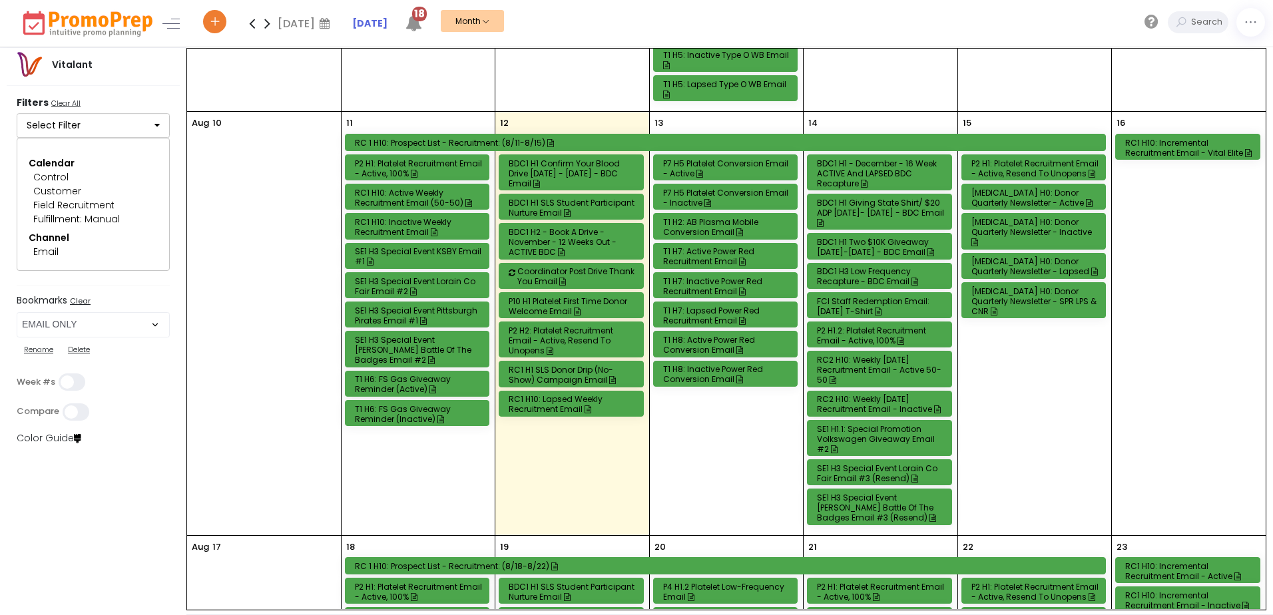
click at [893, 436] on div "SE1 H1.1: Special Promotion Volkswagen Giveaway Email #2" at bounding box center [881, 439] width 129 height 30
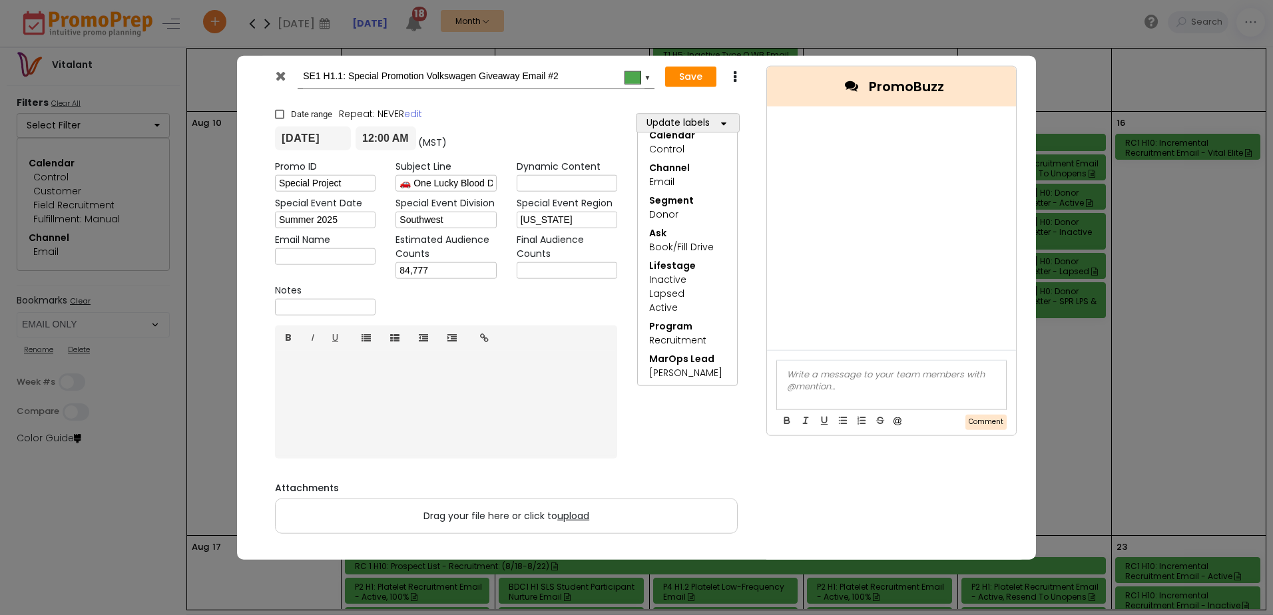
scroll to position [75, 0]
click at [277, 73] on icon at bounding box center [281, 75] width 10 height 13
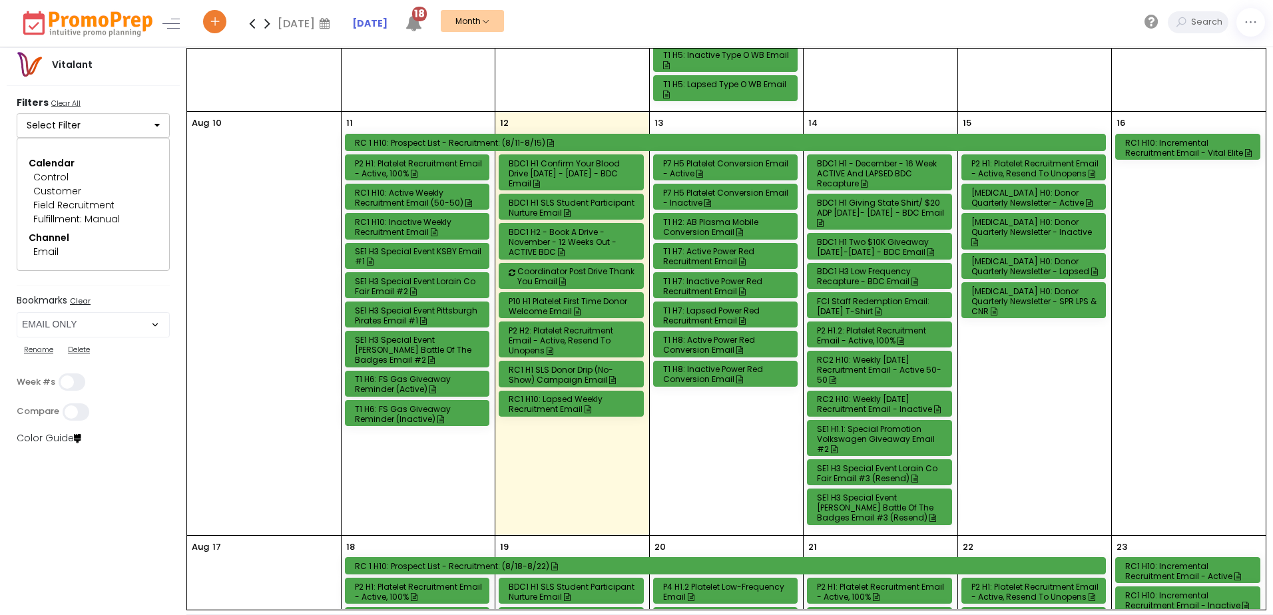
click at [892, 334] on div "P2 H1.2: Platelet Recruitment Email - Active, 100%" at bounding box center [881, 336] width 129 height 20
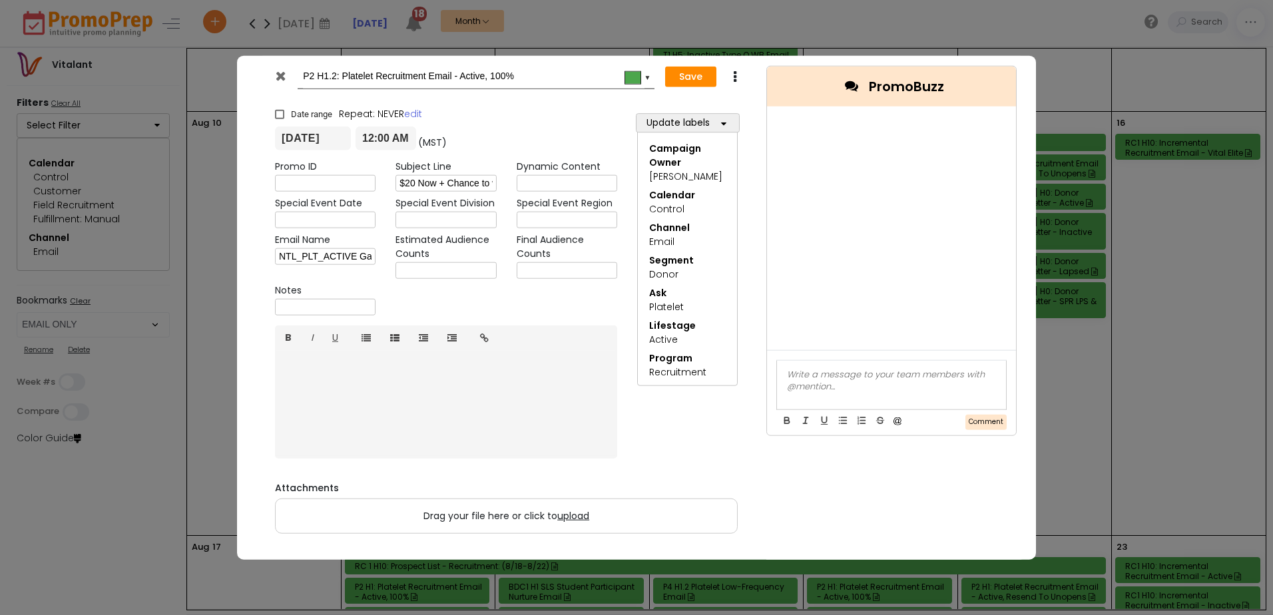
click at [422, 270] on input "text" at bounding box center [446, 270] width 101 height 17
click at [427, 268] on input "text" at bounding box center [446, 270] width 101 height 17
type input "17,473"
